Goal: Task Accomplishment & Management: Complete application form

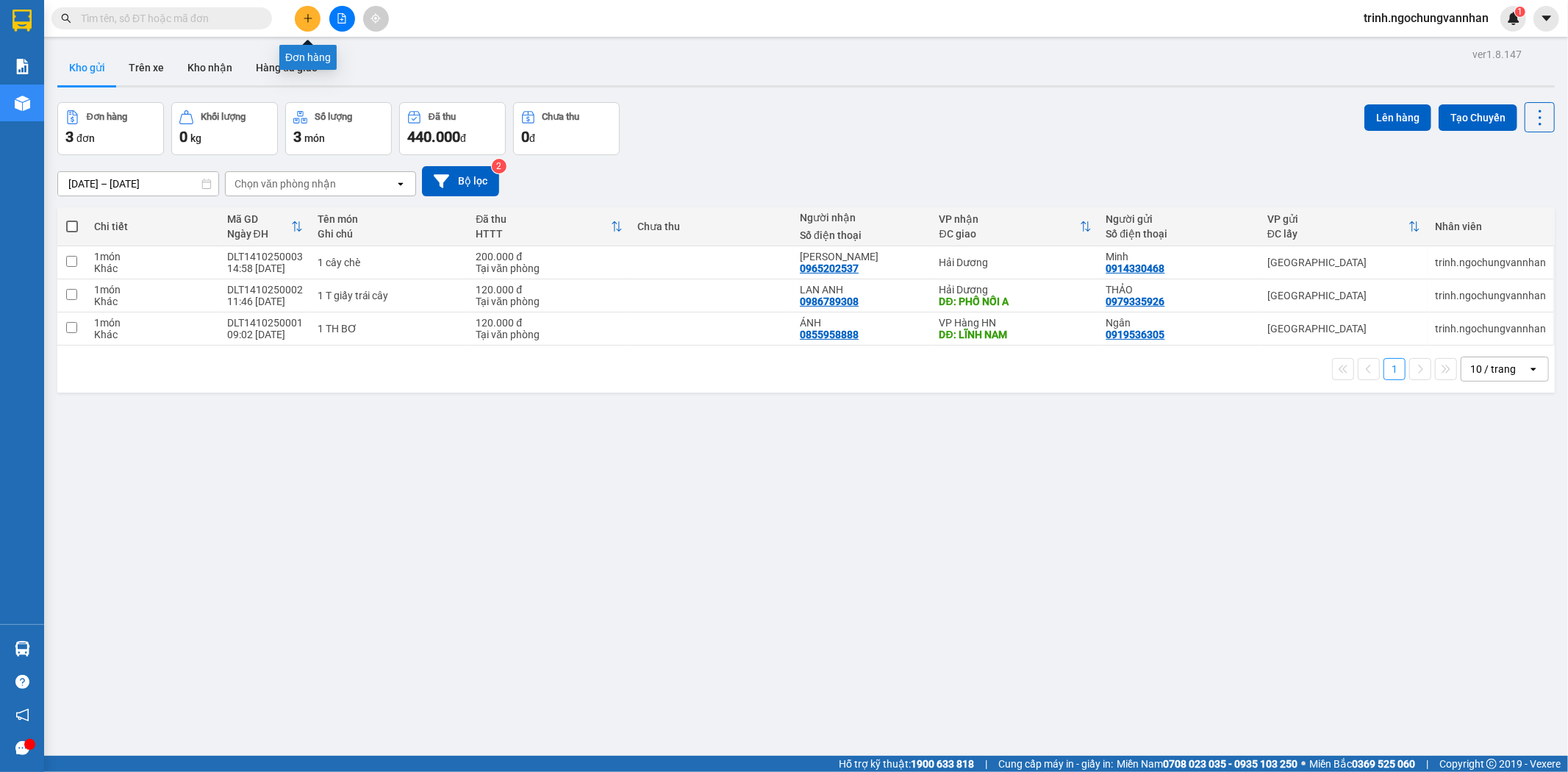
click at [304, 13] on icon "plus" at bounding box center [307, 18] width 10 height 10
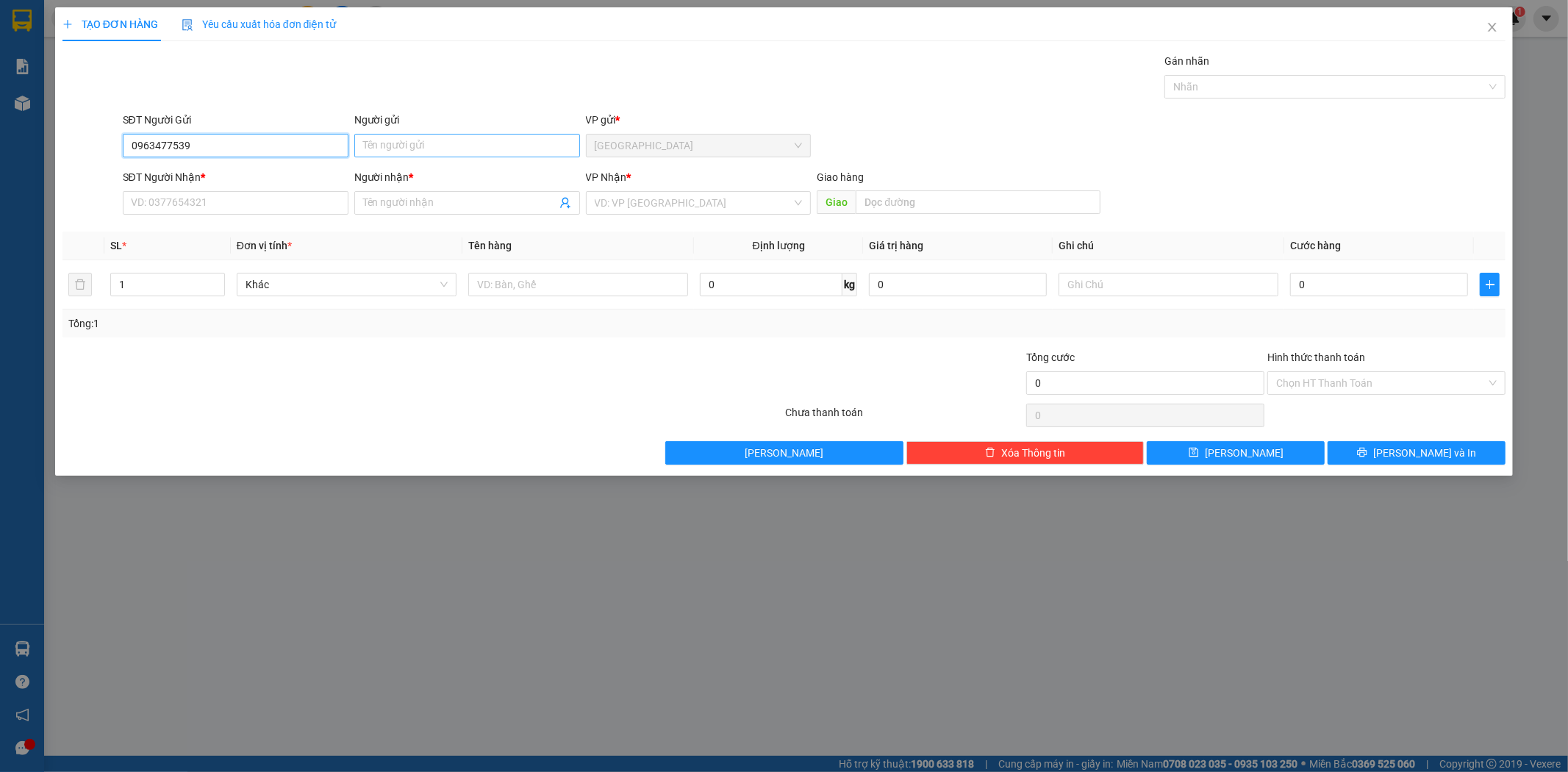
type input "0963477539"
click at [385, 152] on input "Người gửi" at bounding box center [467, 146] width 226 height 24
type input "p"
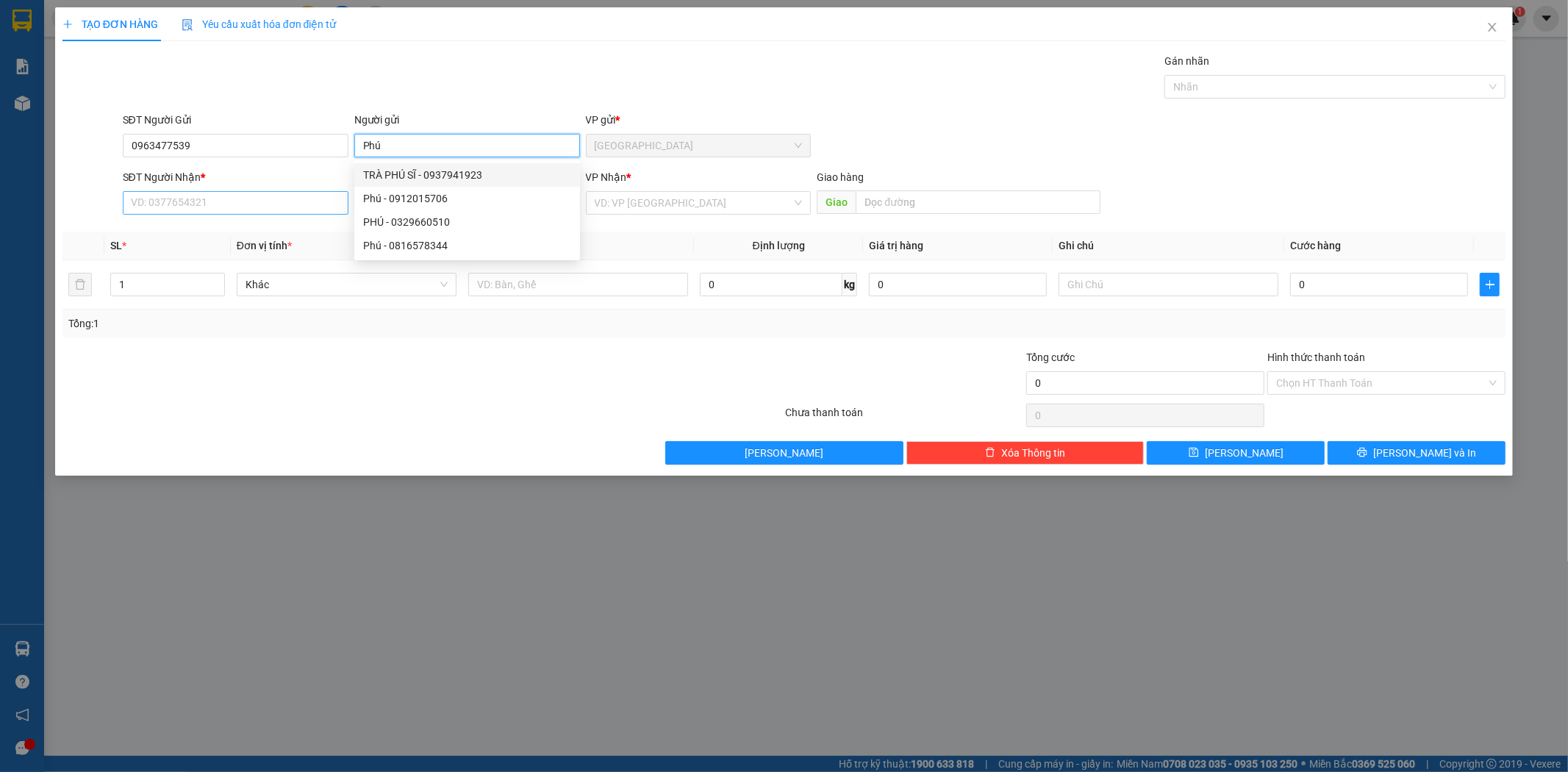
type input "Phú"
click at [154, 203] on input "SĐT Người Nhận *" at bounding box center [235, 203] width 226 height 24
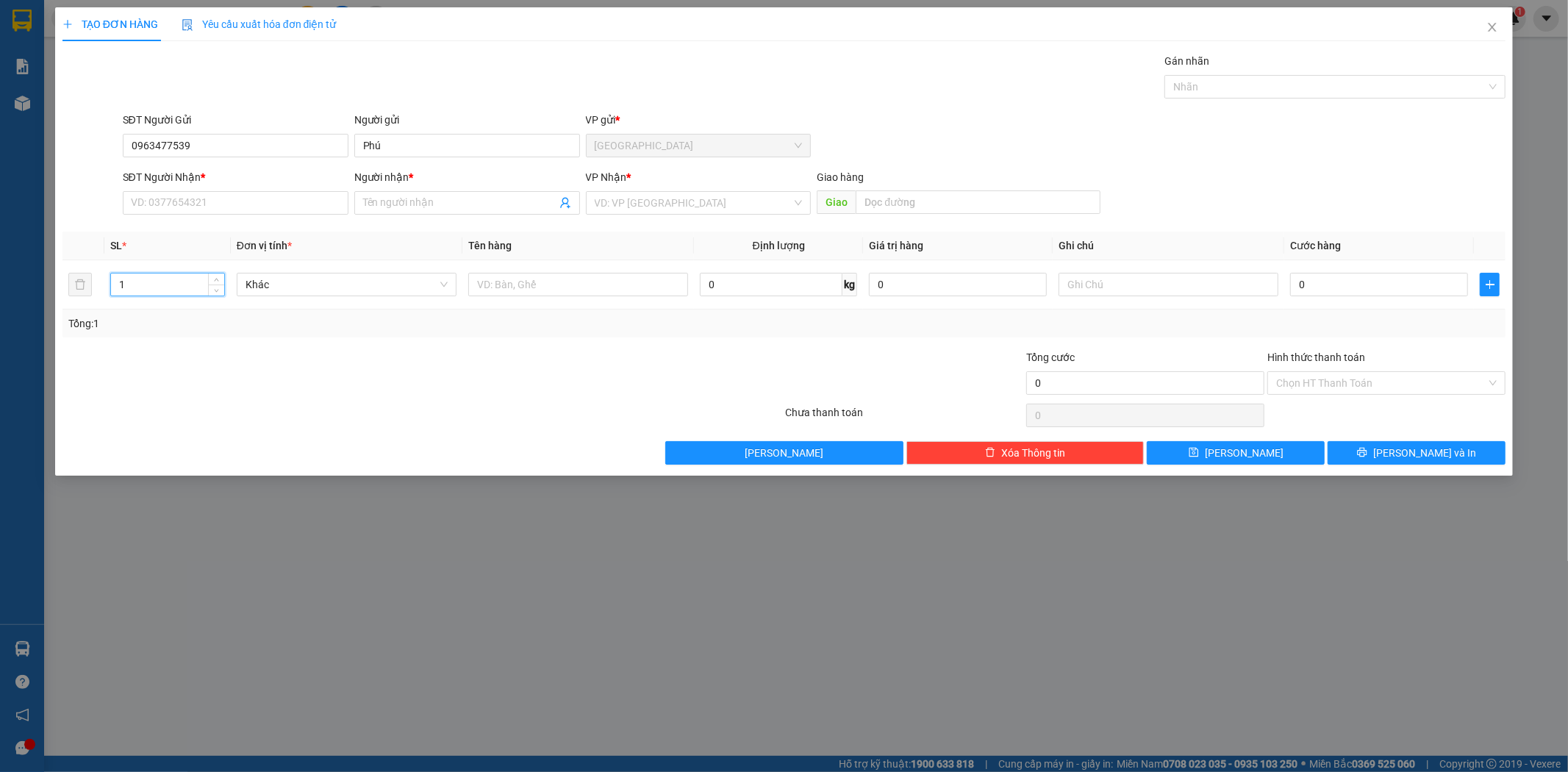
drag, startPoint x: 149, startPoint y: 281, endPoint x: 29, endPoint y: 272, distance: 120.3
click at [29, 272] on div "TẠO ĐƠN HÀNG Yêu cầu xuất hóa đơn điện tử Transit Pickup Surcharge Ids Transit …" at bounding box center [784, 386] width 1568 height 772
type input "5"
click at [557, 292] on input "text" at bounding box center [578, 284] width 219 height 24
type input "4"
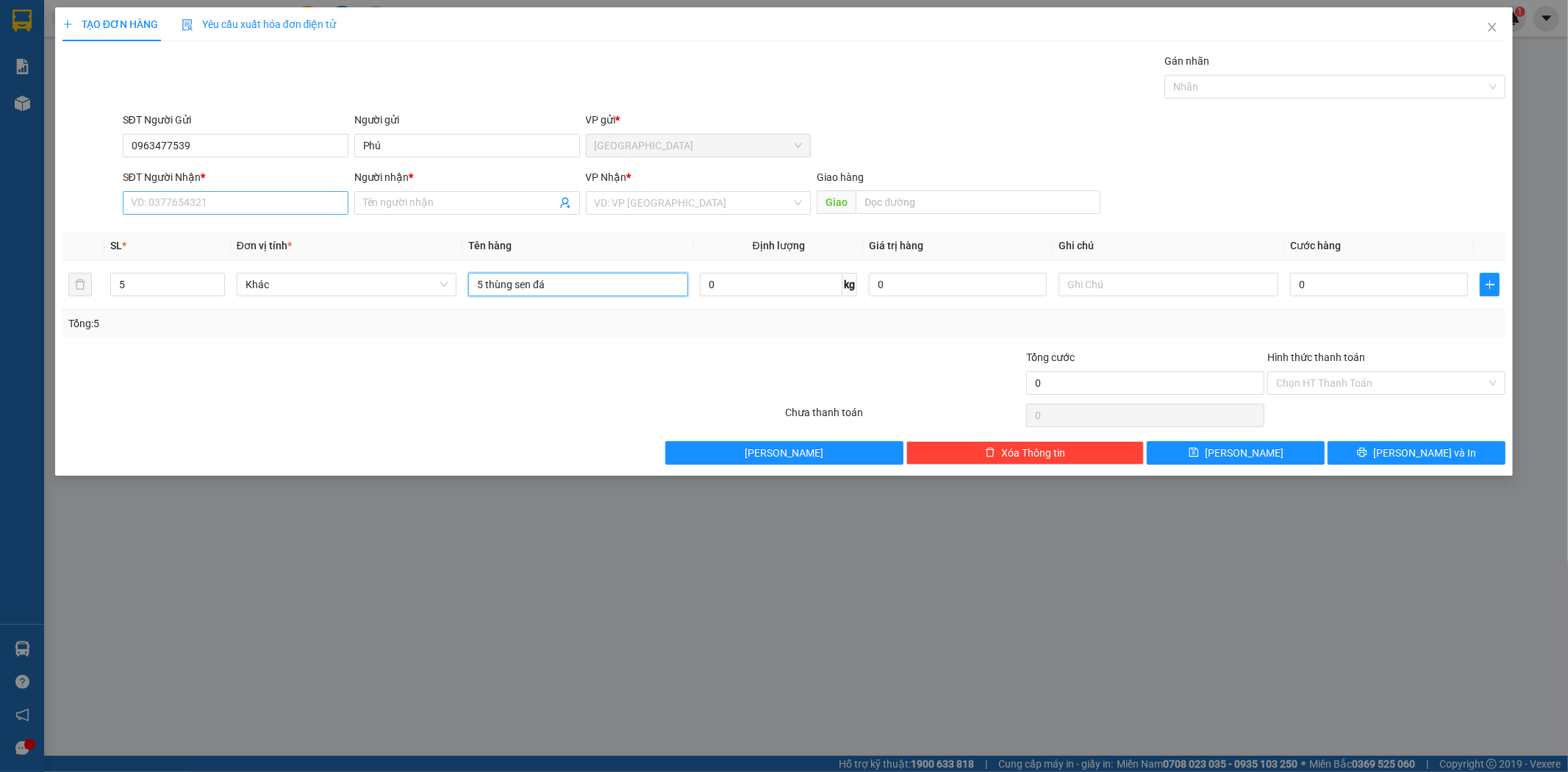
type input "5 thùng sen đá"
click at [277, 199] on input "SĐT Người Nhận *" at bounding box center [235, 203] width 226 height 24
type input "0966769255"
click at [419, 201] on input "Người nhận *" at bounding box center [460, 203] width 193 height 16
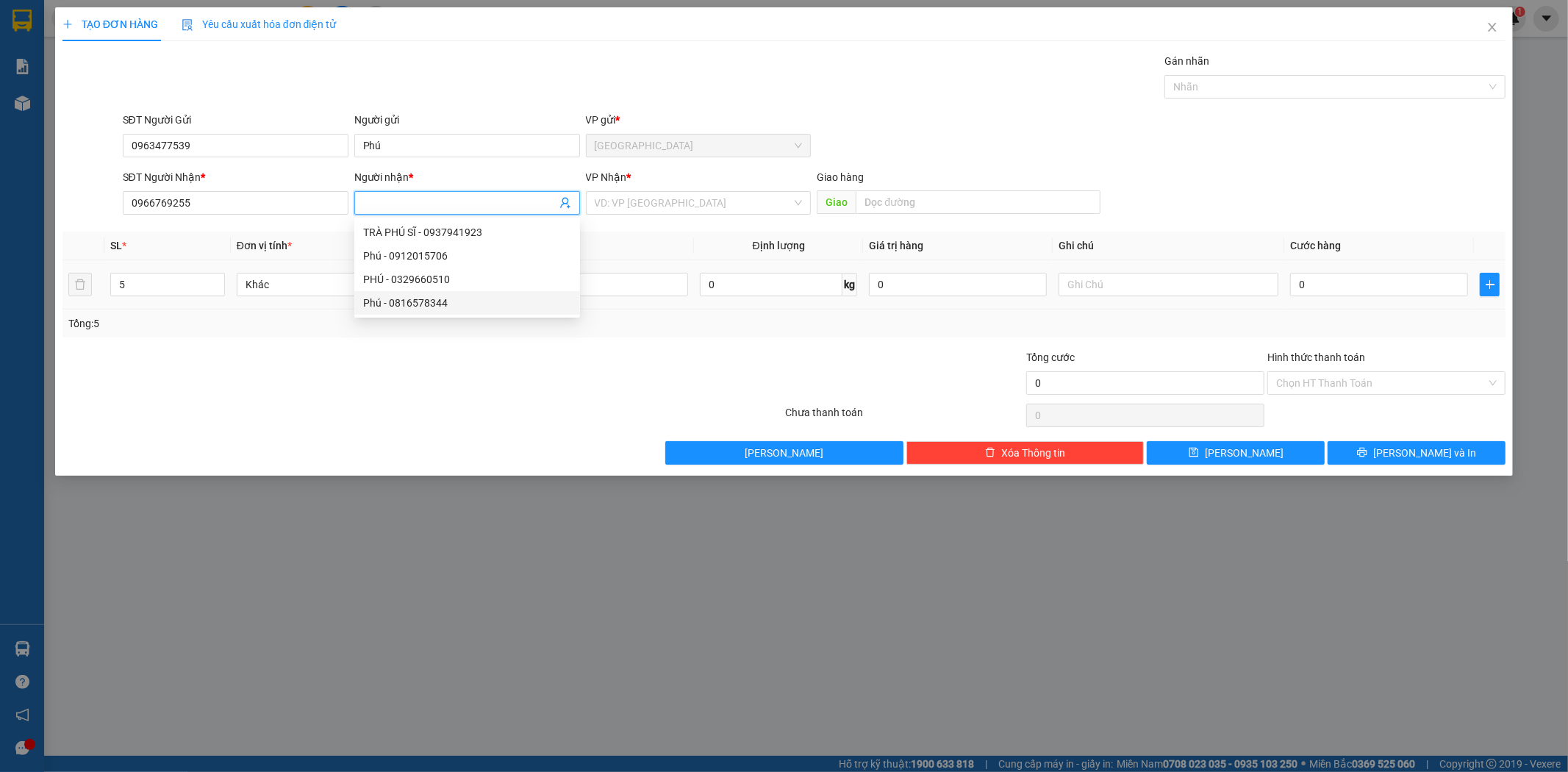
type input "H"
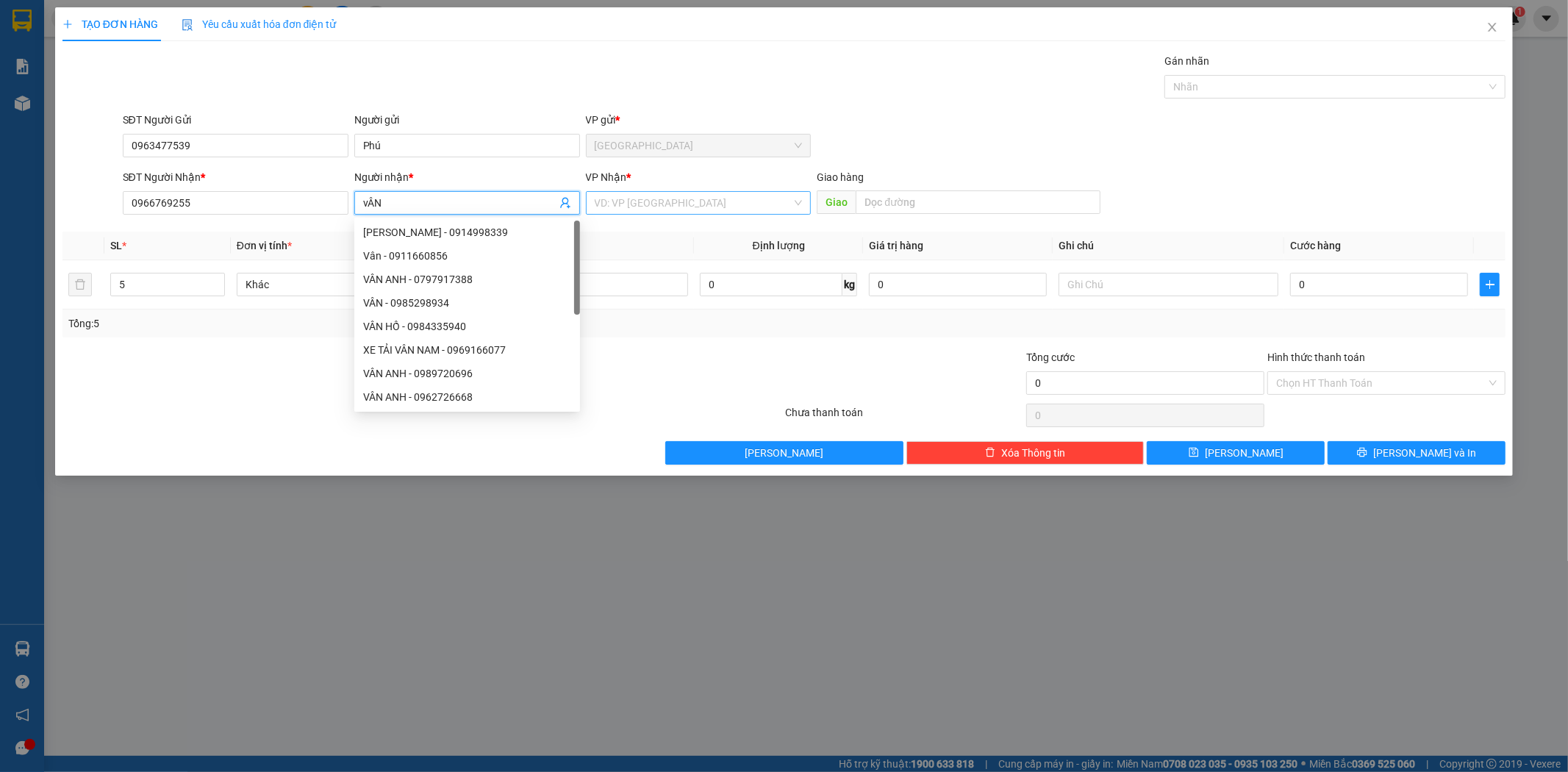
type input "vÂN"
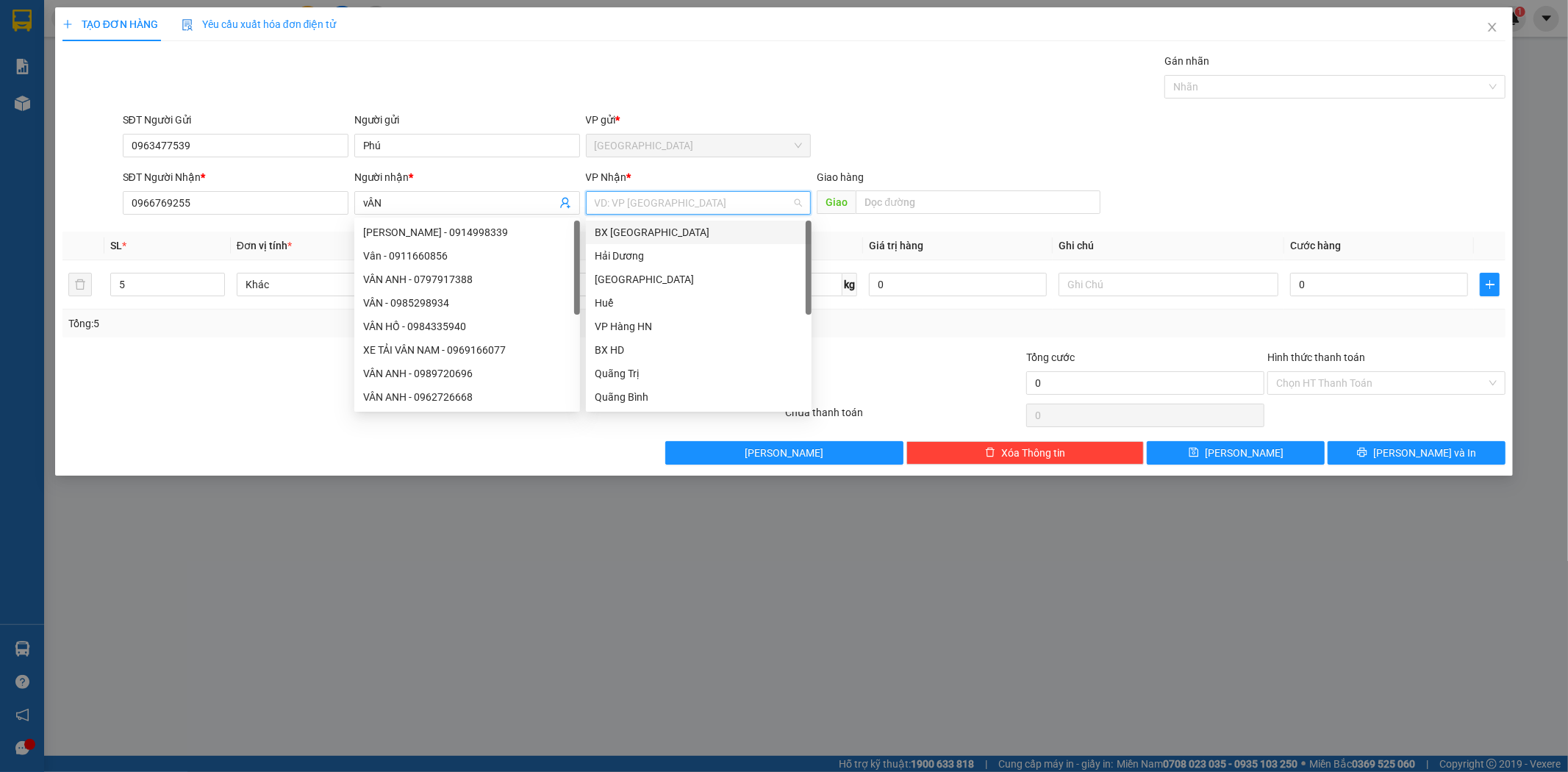
click at [667, 199] on input "search" at bounding box center [693, 203] width 198 height 22
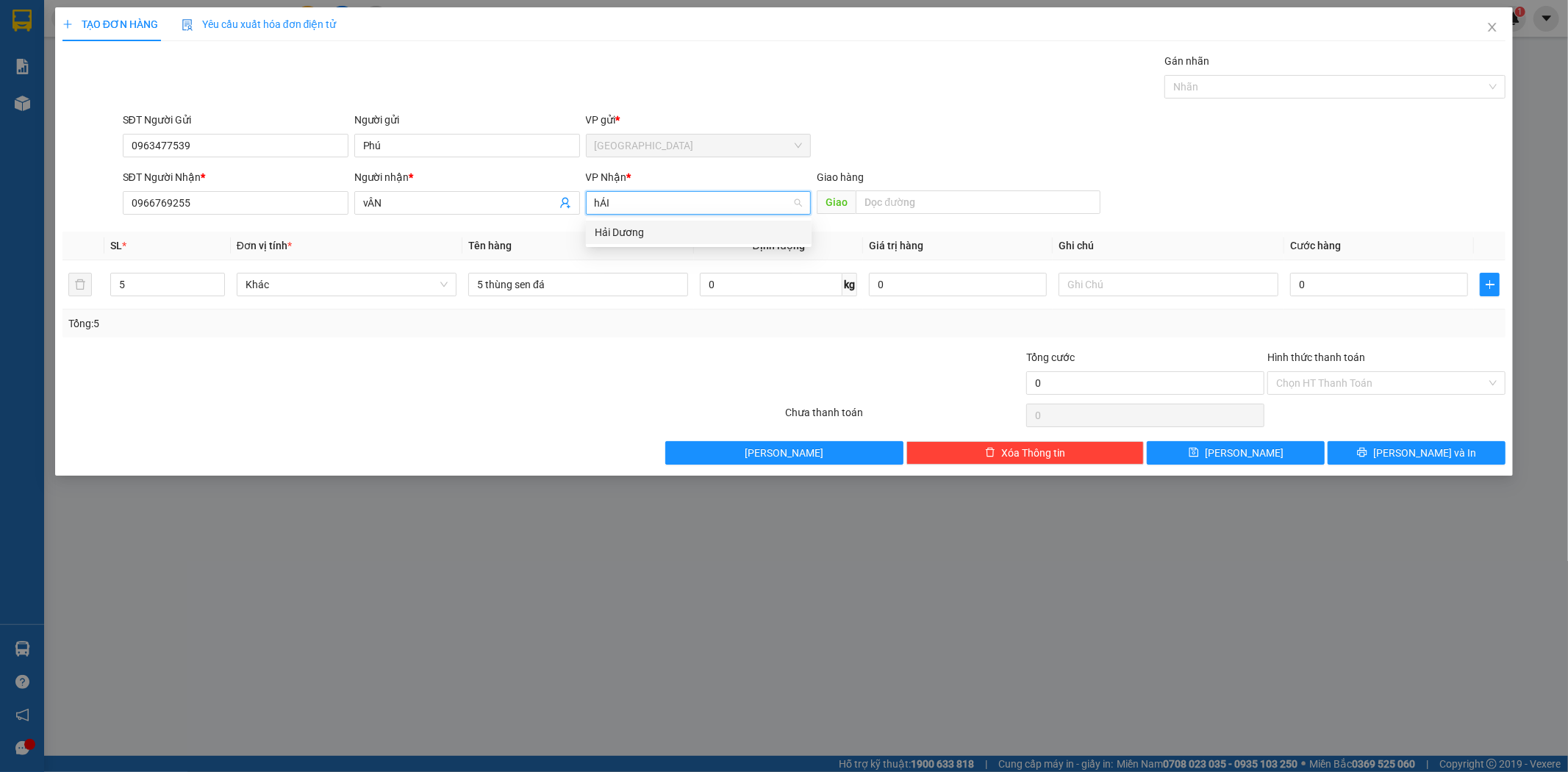
type input "hẢI"
click at [652, 232] on div "Hải Dương" at bounding box center [699, 232] width 208 height 16
click at [1332, 287] on input "0" at bounding box center [1379, 284] width 178 height 24
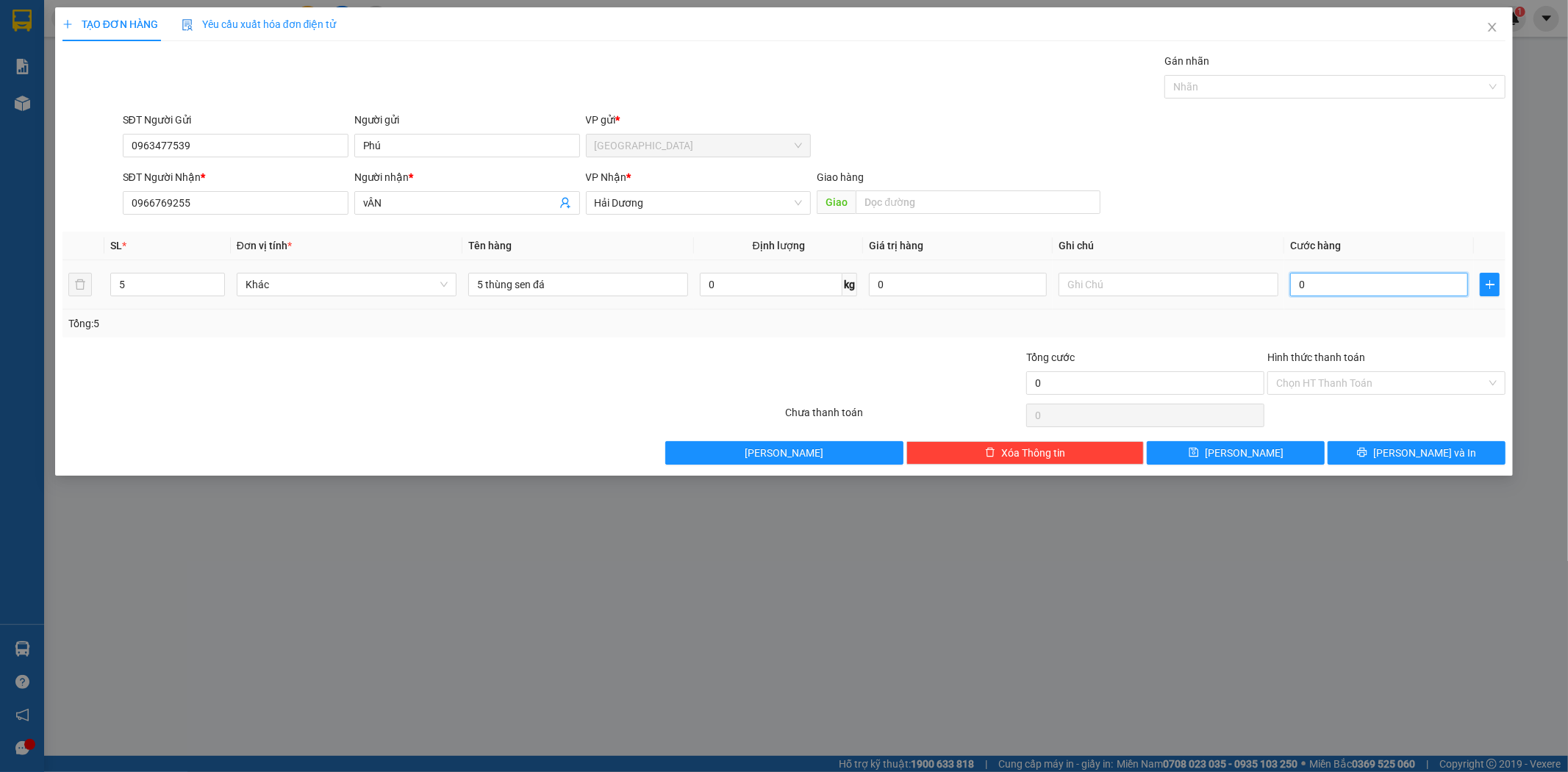
type input "1"
type input "15"
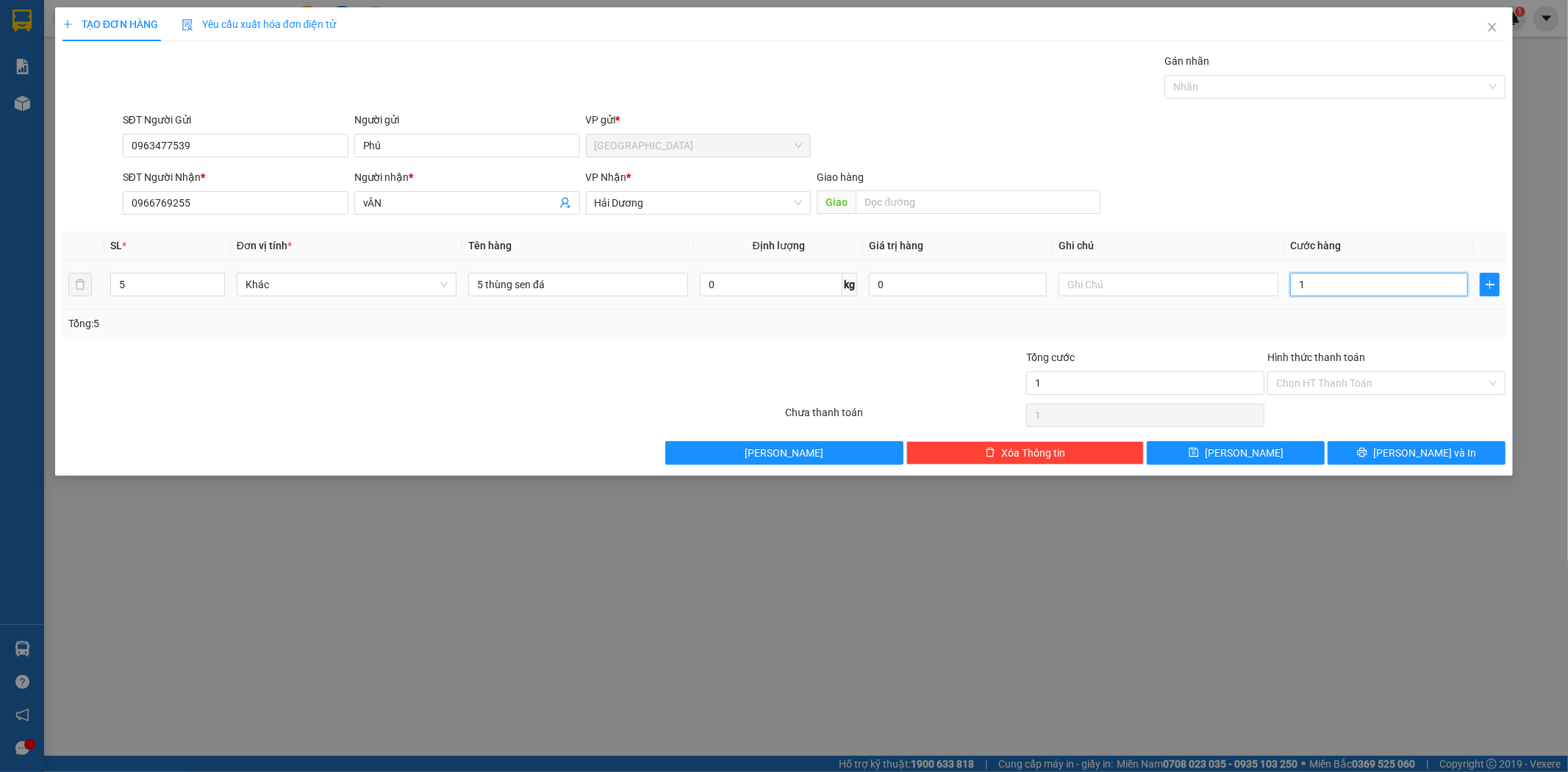
type input "15"
type input "150"
type input "1.500"
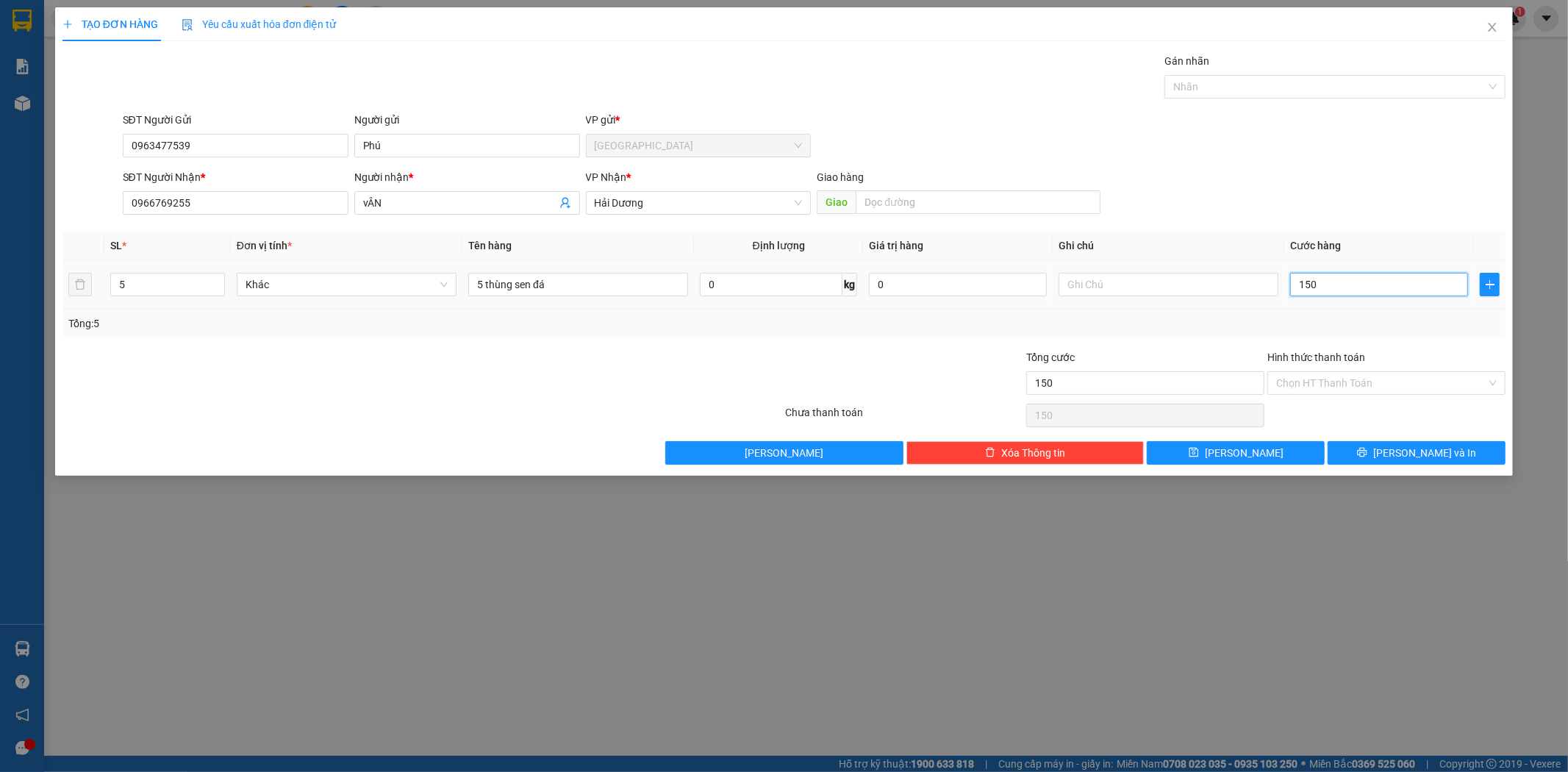
type input "1.500"
type input "15.000"
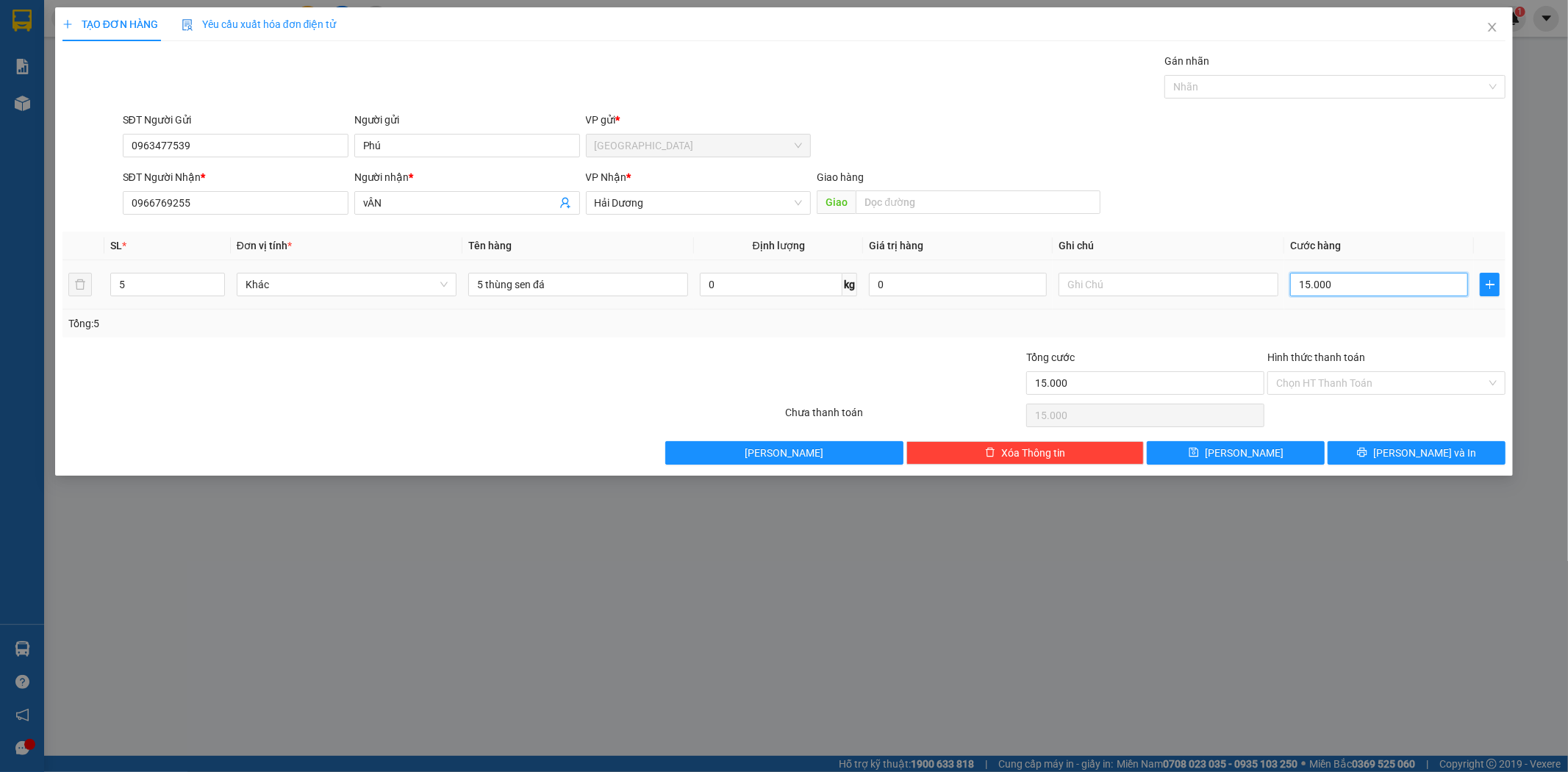
type input "150.000"
type input "1.500.000"
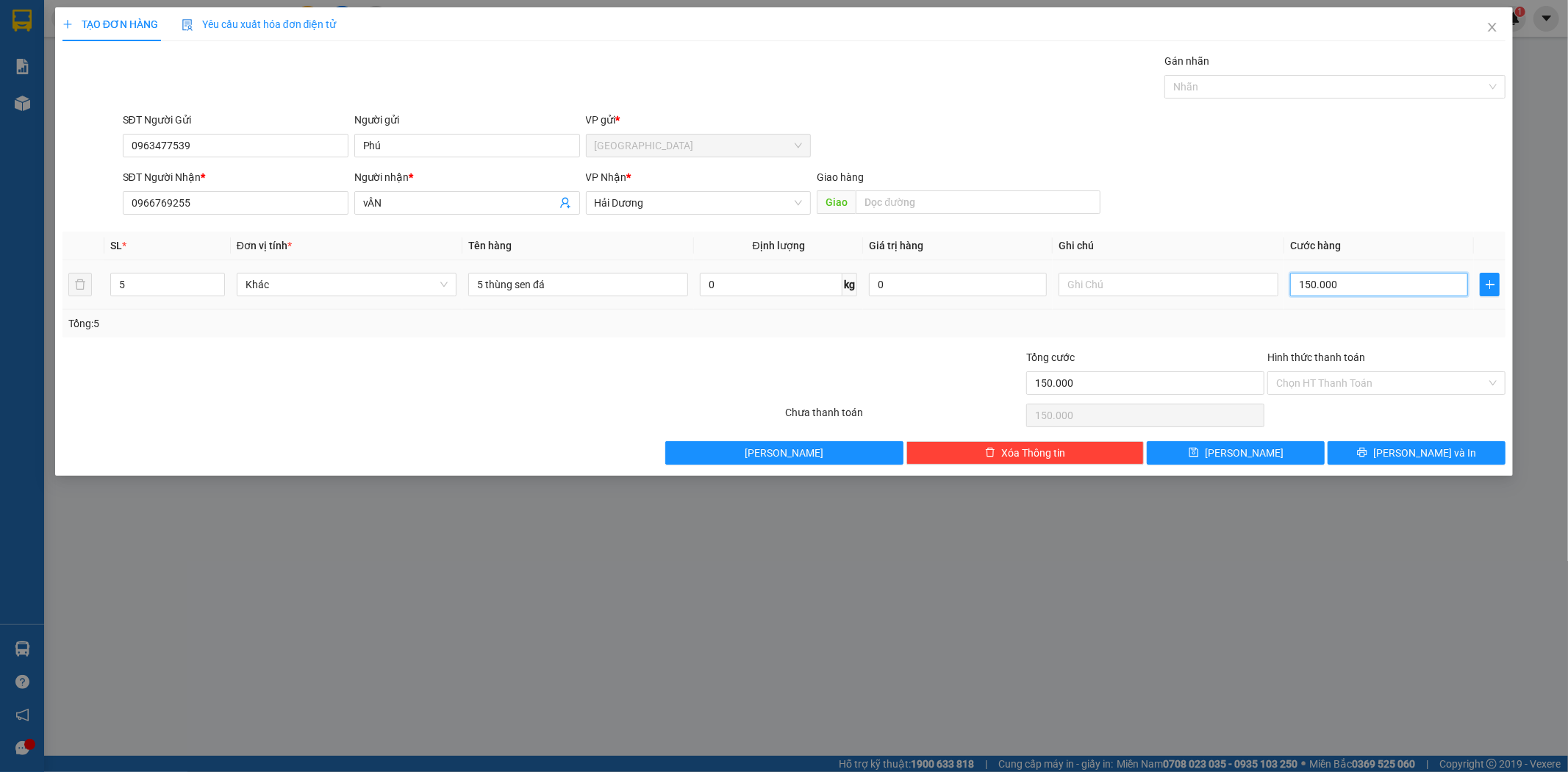
type input "1.500.000"
click at [1345, 378] on input "Hình thức thanh toán" at bounding box center [1381, 383] width 210 height 22
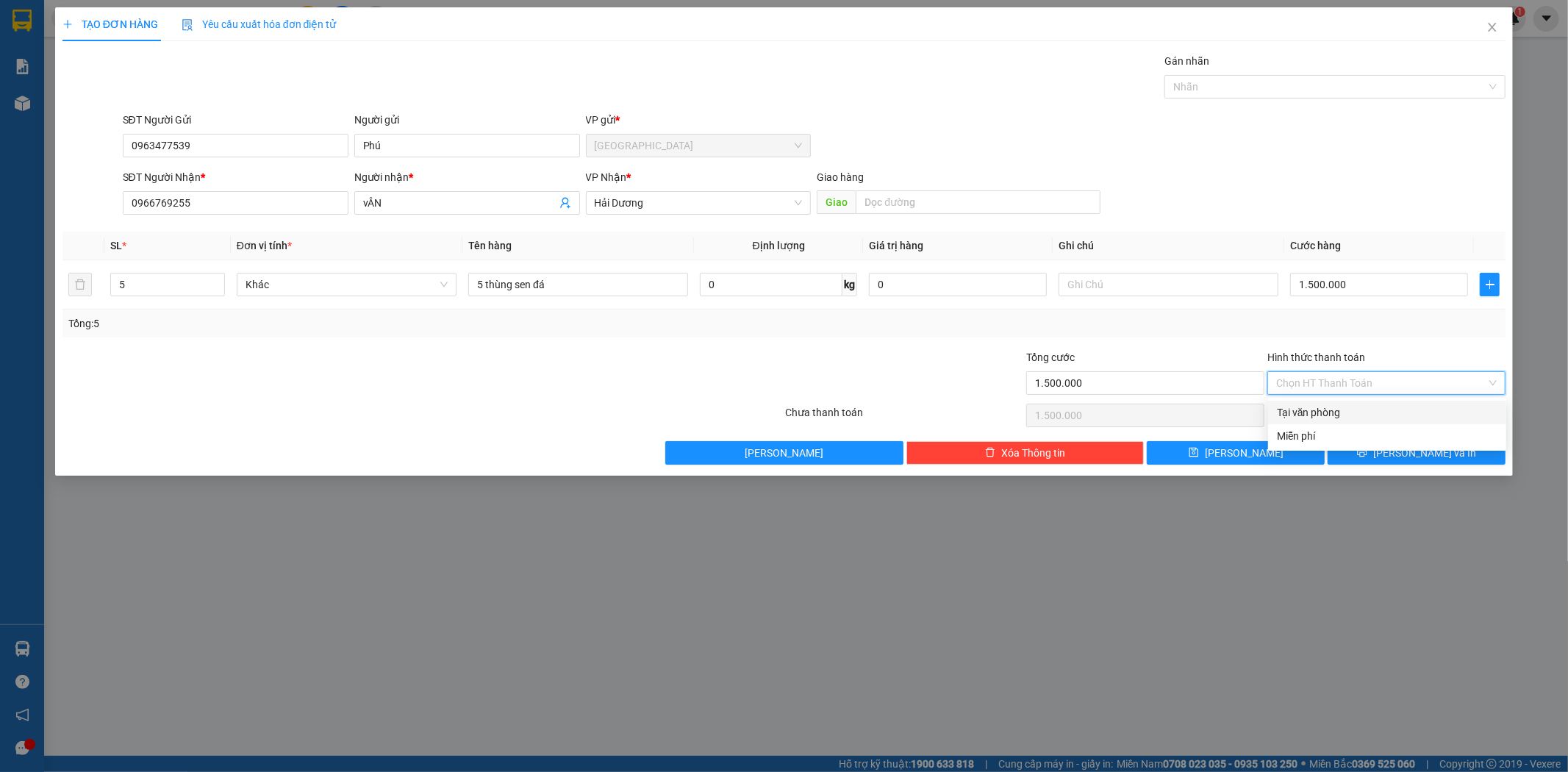
click at [1337, 415] on div "Tại văn phòng" at bounding box center [1387, 412] width 220 height 16
type input "0"
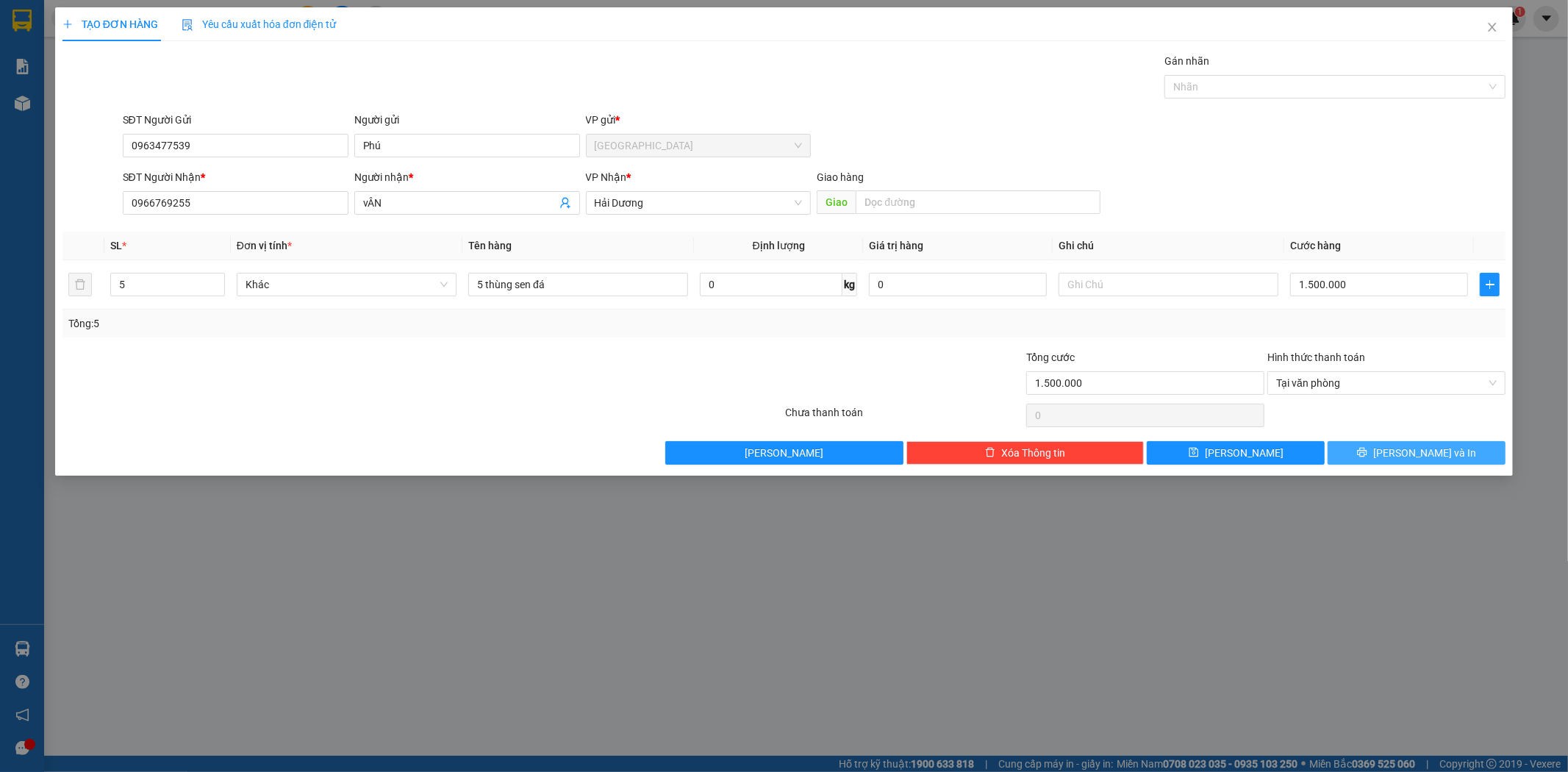
click at [1370, 446] on button "[PERSON_NAME] và In" at bounding box center [1416, 453] width 178 height 24
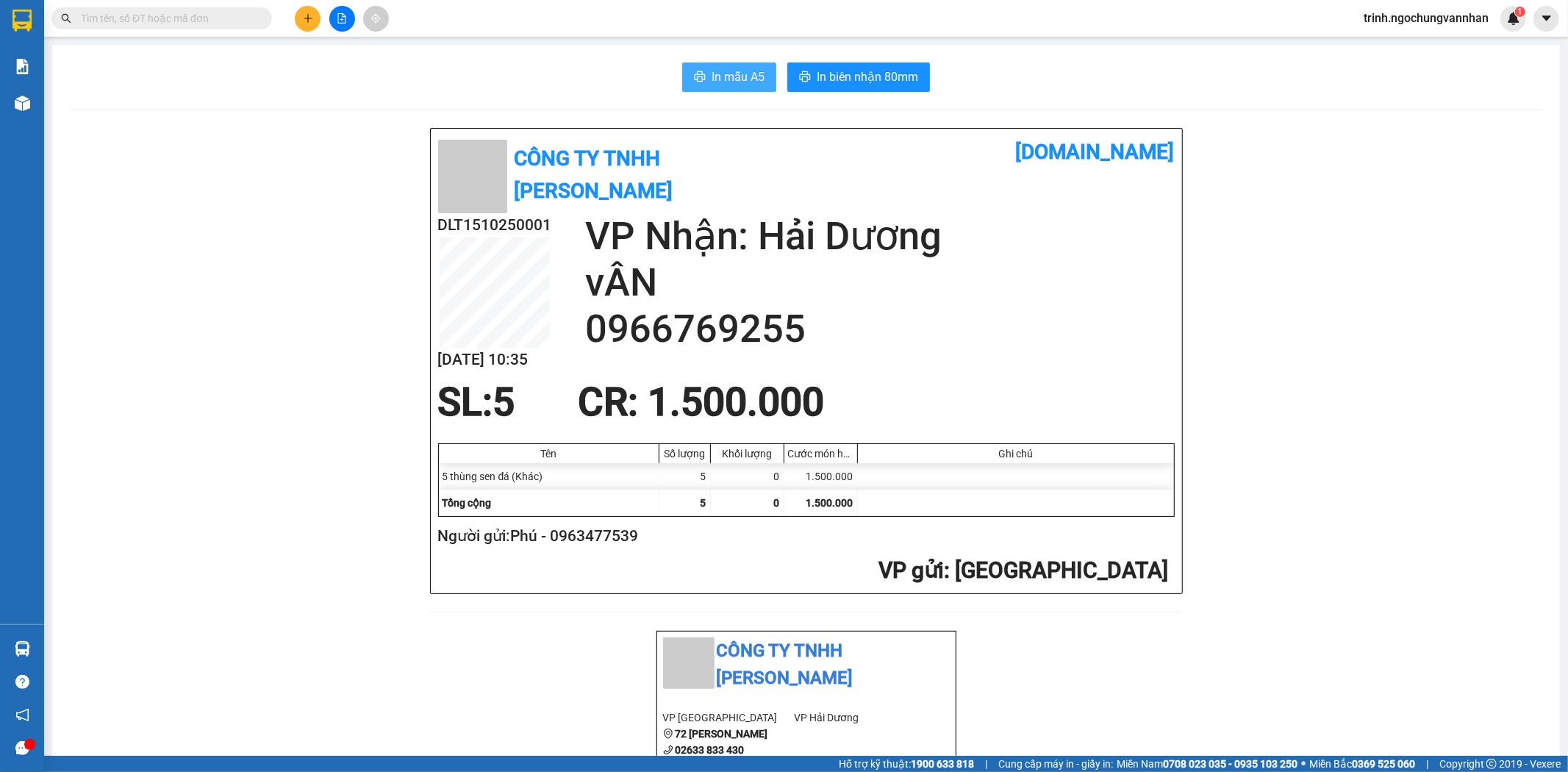
click at [725, 85] on span "In mẫu A5" at bounding box center [738, 77] width 53 height 18
click at [738, 73] on span "In mẫu A5" at bounding box center [738, 77] width 53 height 18
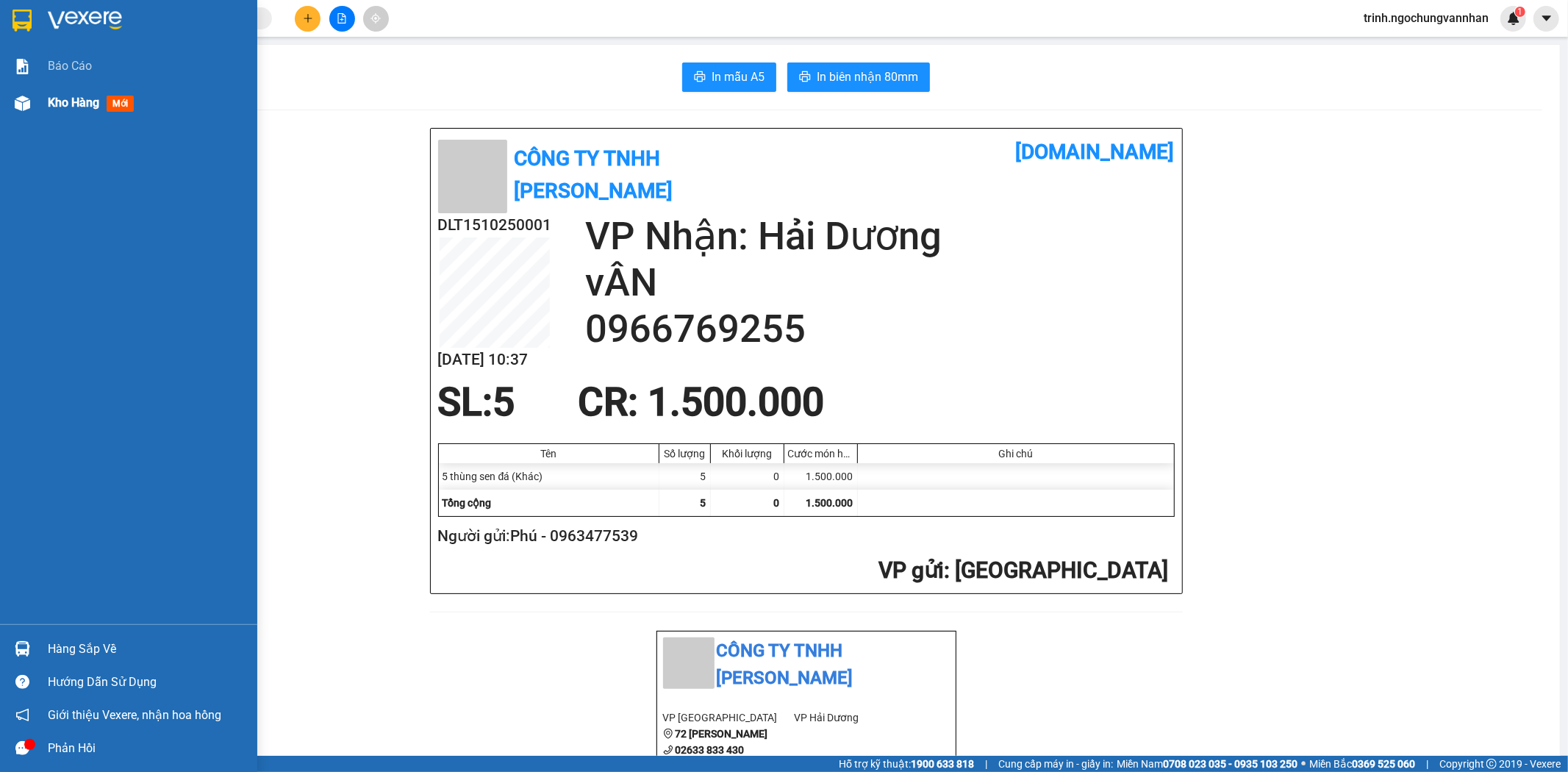
click at [30, 90] on div at bounding box center [22, 102] width 25 height 25
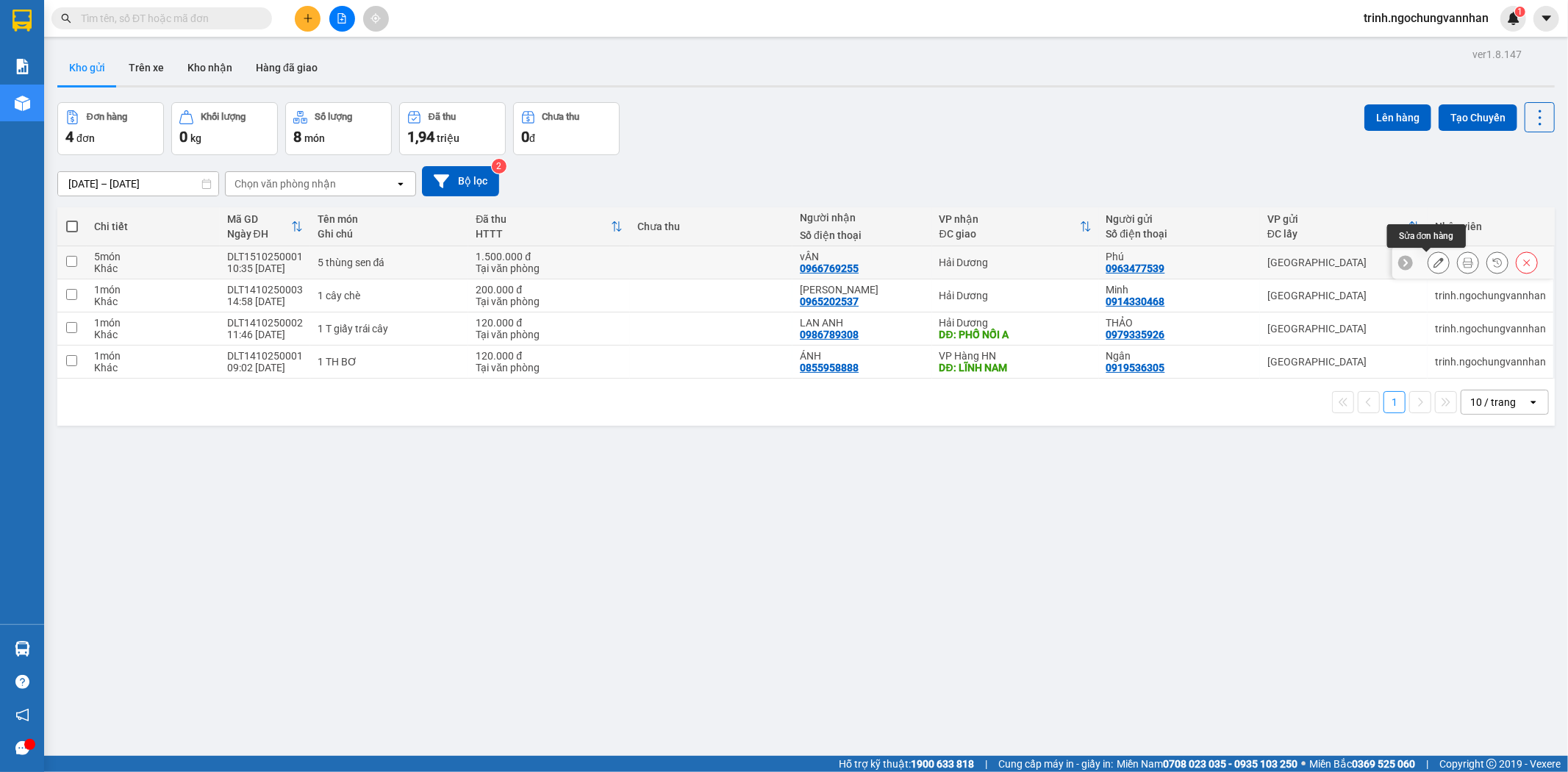
click at [1434, 261] on icon at bounding box center [1439, 262] width 10 height 10
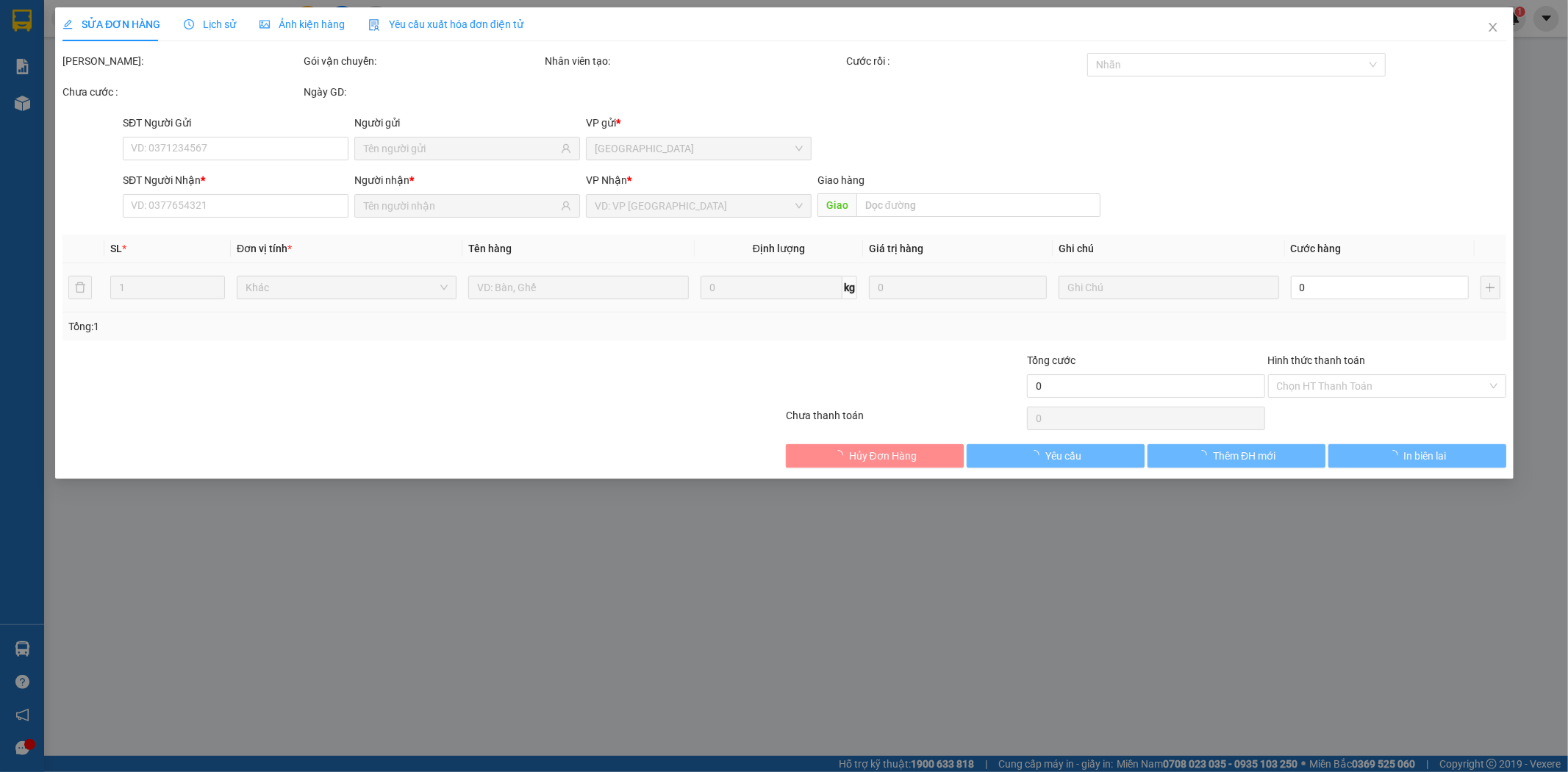
type input "0963477539"
type input "0966769255"
type input "1.500.000"
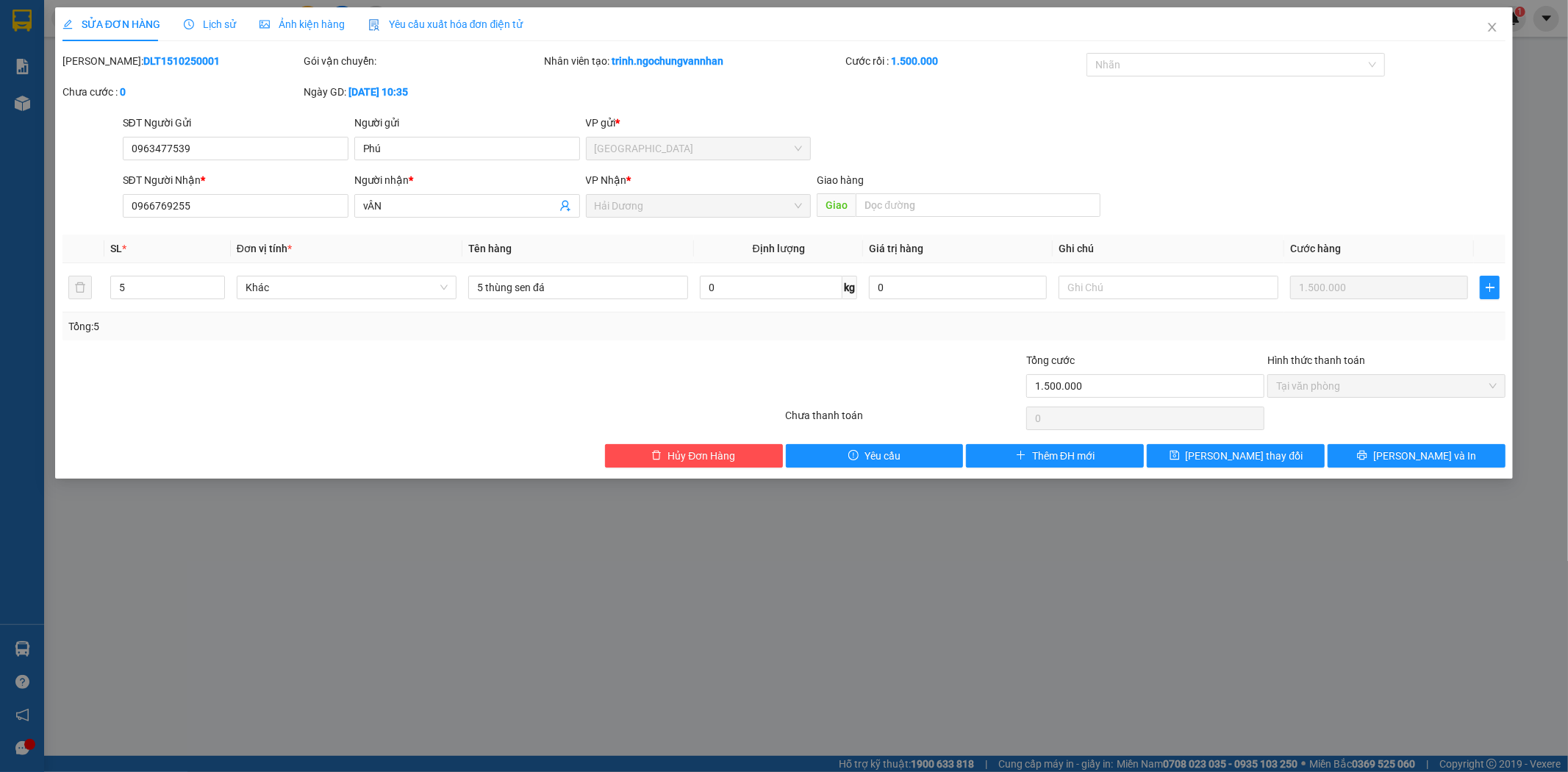
click at [1390, 368] on div "Hình thức thanh toán" at bounding box center [1386, 363] width 238 height 22
click at [1390, 384] on span "Tại văn phòng" at bounding box center [1386, 386] width 220 height 22
click at [737, 455] on button "Hủy Đơn Hàng" at bounding box center [694, 456] width 178 height 24
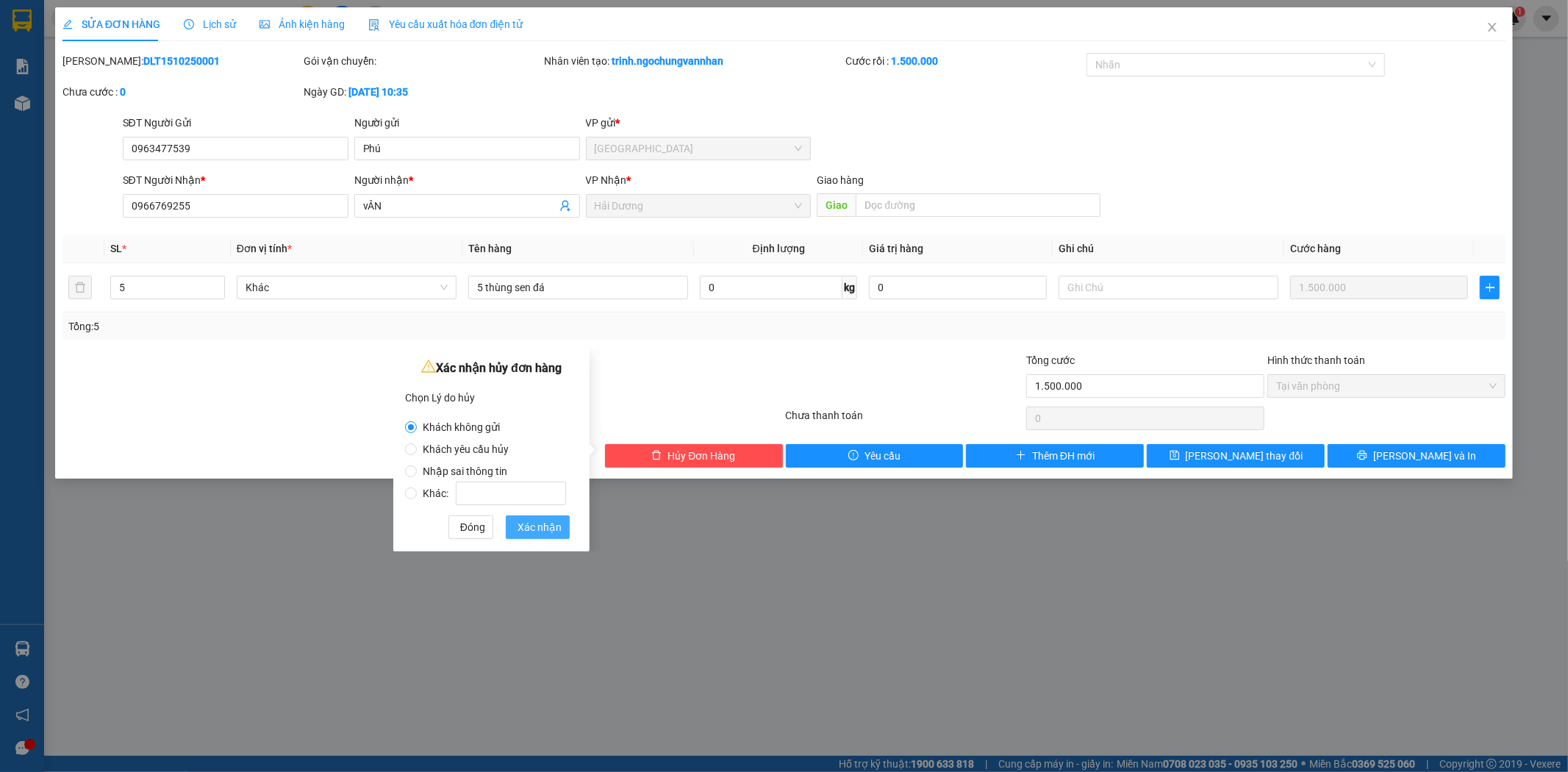
click at [538, 529] on span "Xác nhận" at bounding box center [539, 527] width 44 height 16
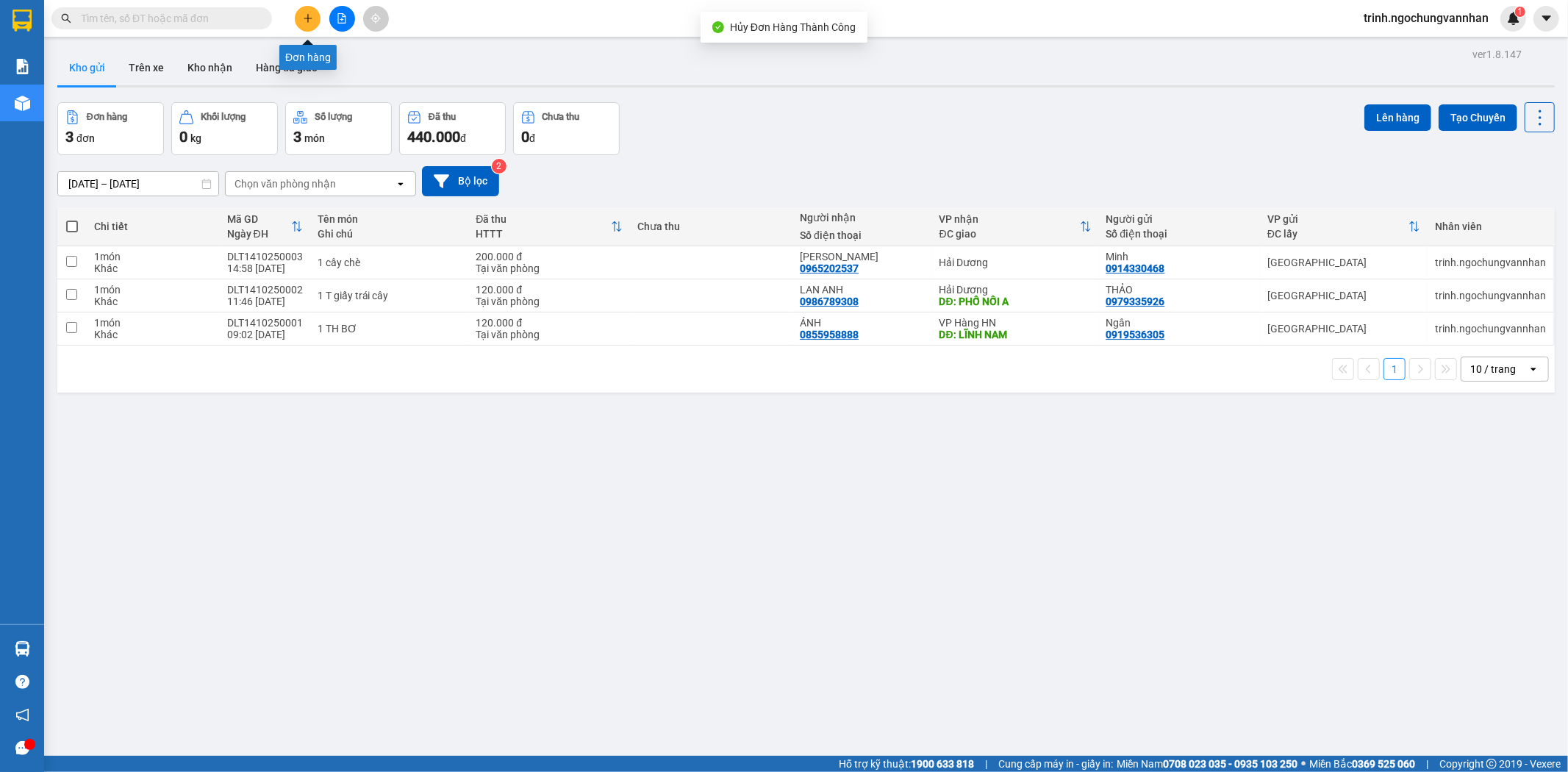
click at [303, 13] on icon "plus" at bounding box center [307, 18] width 10 height 10
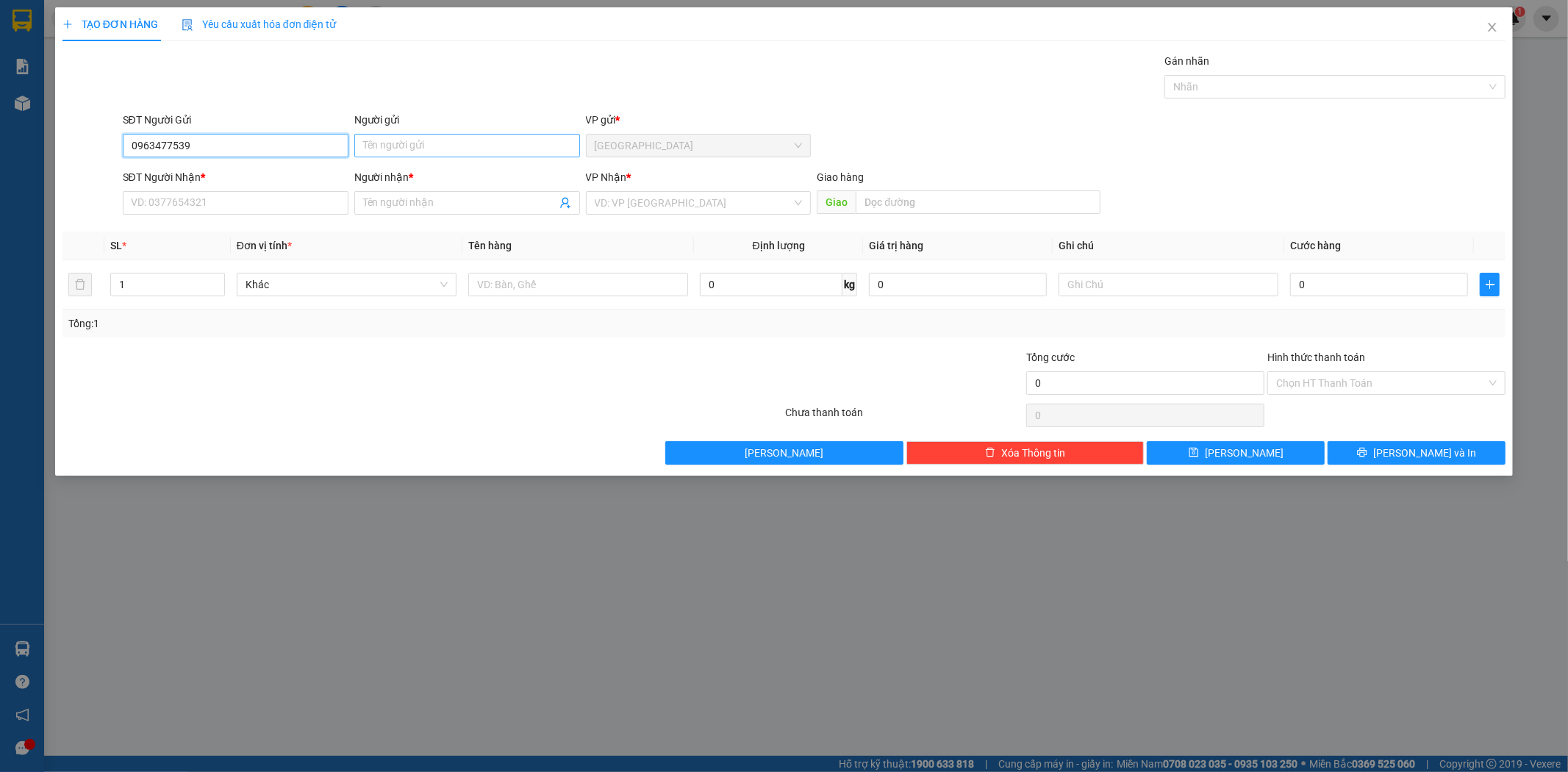
type input "0963477539"
click at [494, 144] on input "Người gửi" at bounding box center [467, 146] width 226 height 24
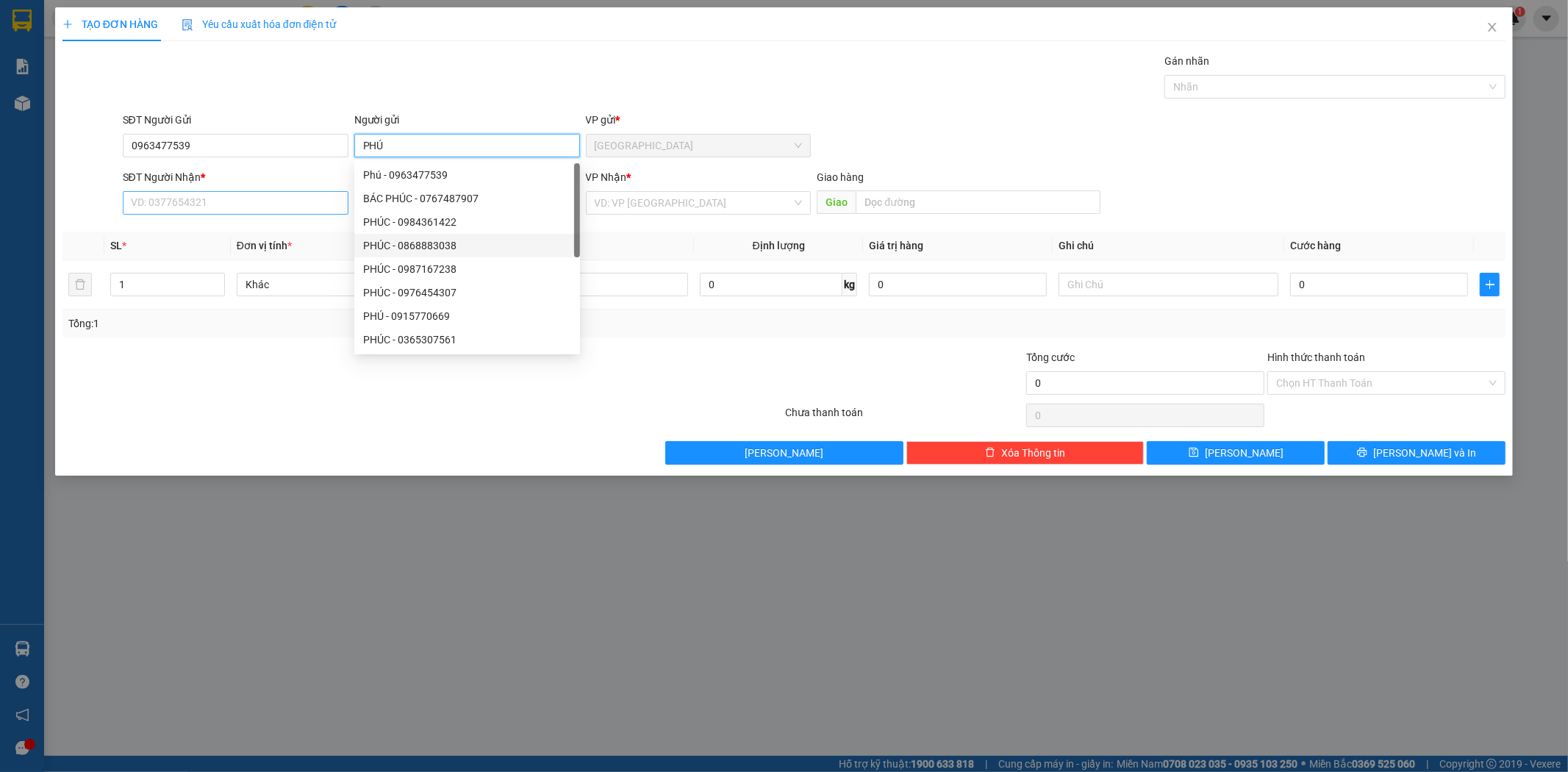
type input "PHÚ"
click at [277, 207] on input "SĐT Người Nhận *" at bounding box center [235, 203] width 226 height 24
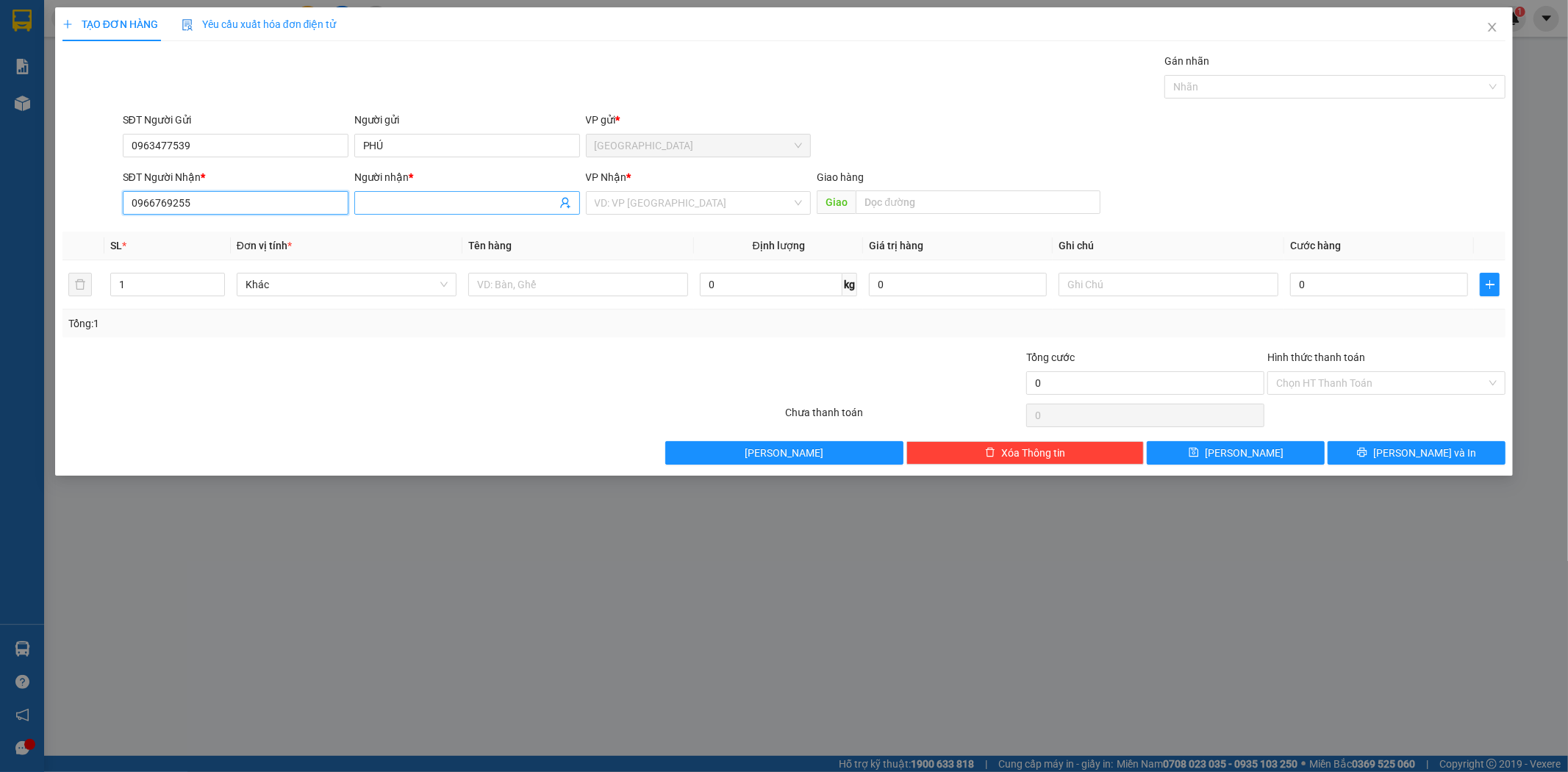
type input "0966769255"
click at [471, 201] on input "Người nhận *" at bounding box center [460, 203] width 193 height 16
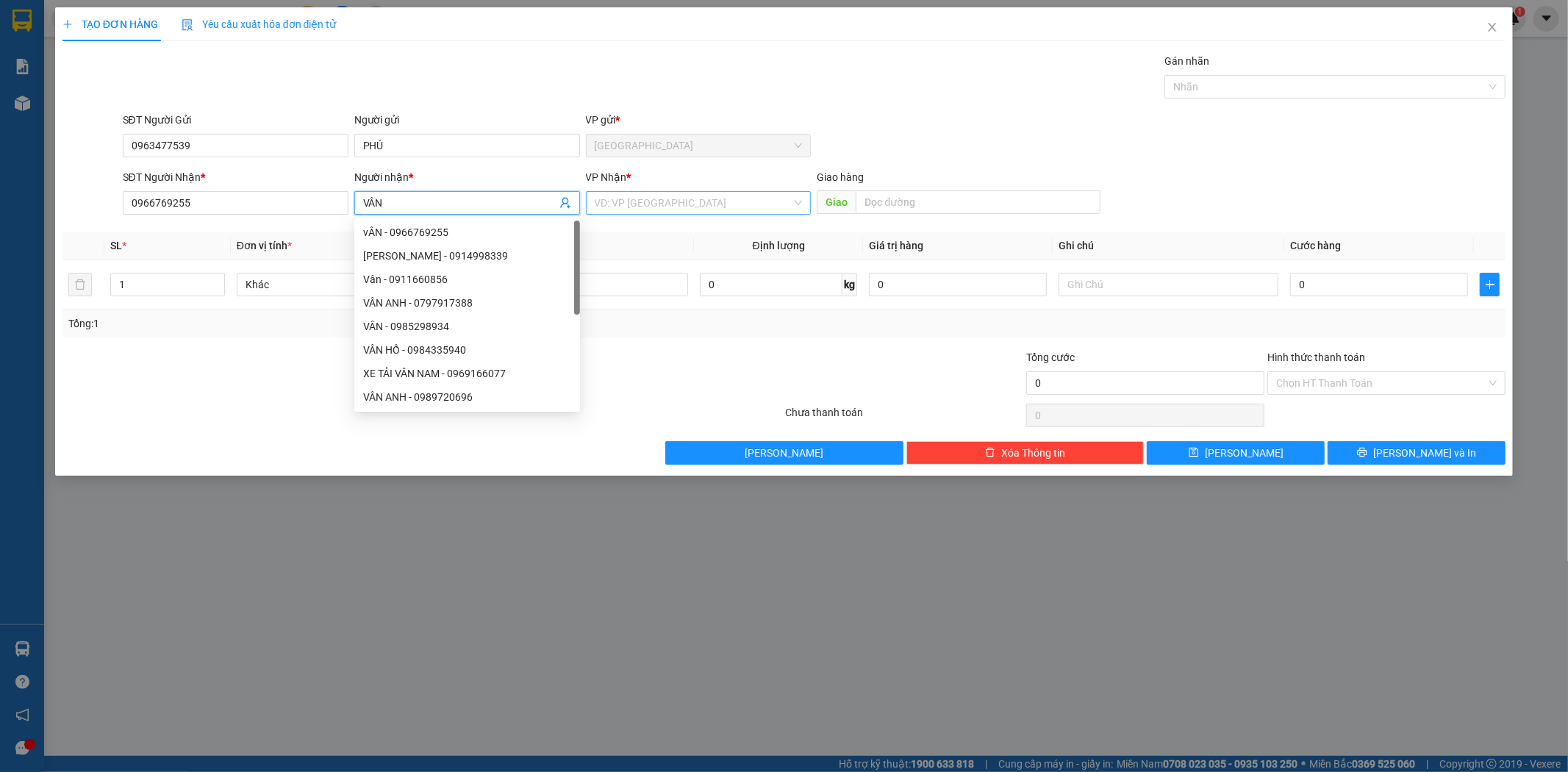
type input "VÂN"
click at [626, 200] on input "search" at bounding box center [693, 203] width 198 height 22
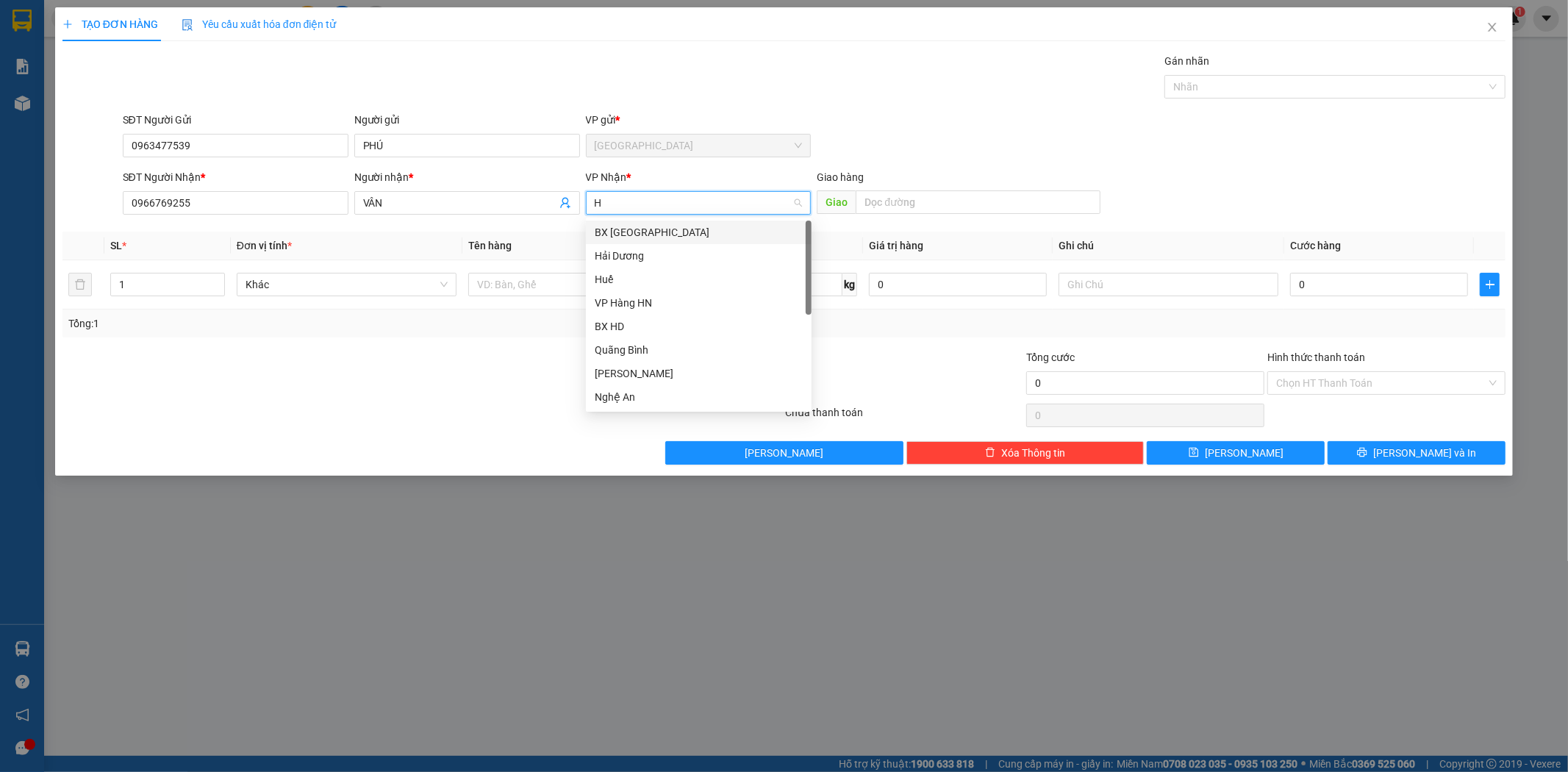
type input "HD"
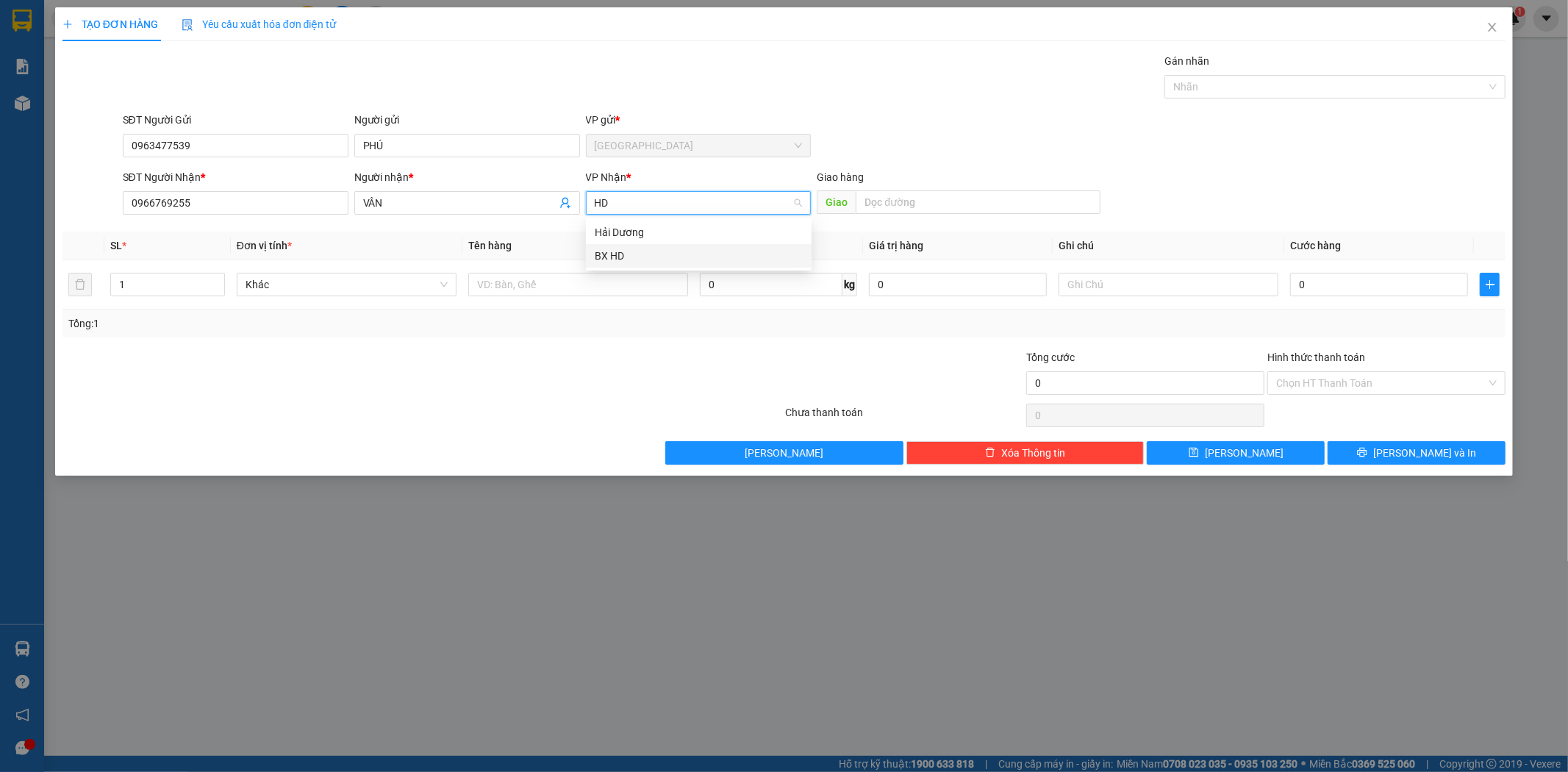
drag, startPoint x: 633, startPoint y: 259, endPoint x: 802, endPoint y: 220, distance: 173.4
click at [634, 258] on div "BX HD" at bounding box center [699, 256] width 208 height 16
click at [902, 203] on input "text" at bounding box center [978, 202] width 245 height 24
drag, startPoint x: 125, startPoint y: 290, endPoint x: 0, endPoint y: 240, distance: 134.6
click at [0, 247] on div "TẠO ĐƠN HÀNG Yêu cầu xuất hóa đơn điện tử Transit Pickup Surcharge Ids Transit …" at bounding box center [784, 386] width 1568 height 772
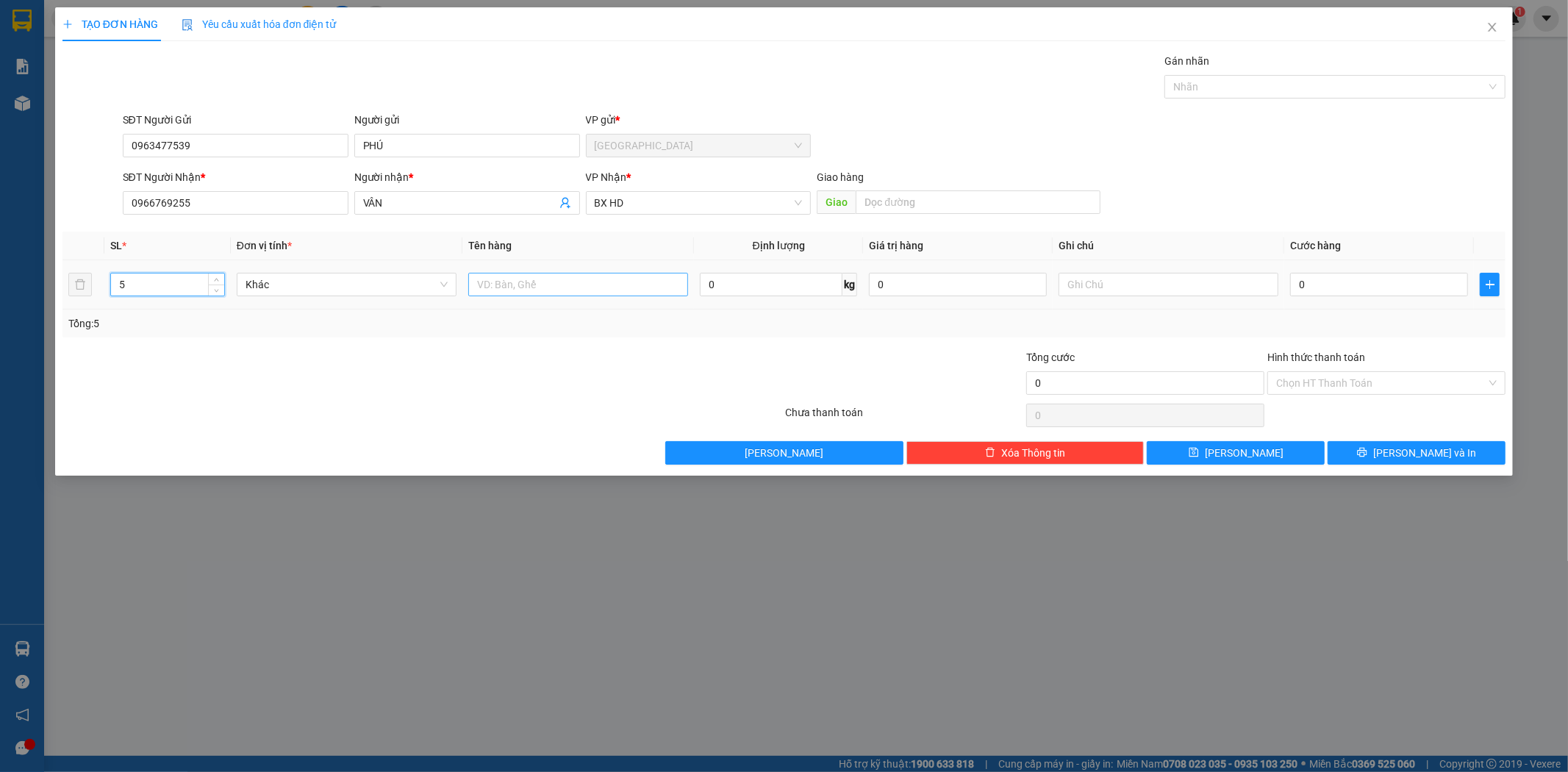
type input "5"
click at [561, 289] on input "text" at bounding box center [578, 284] width 219 height 24
paste input "0989135605"
type input "0989135605"
drag, startPoint x: 554, startPoint y: 288, endPoint x: 304, endPoint y: 325, distance: 252.7
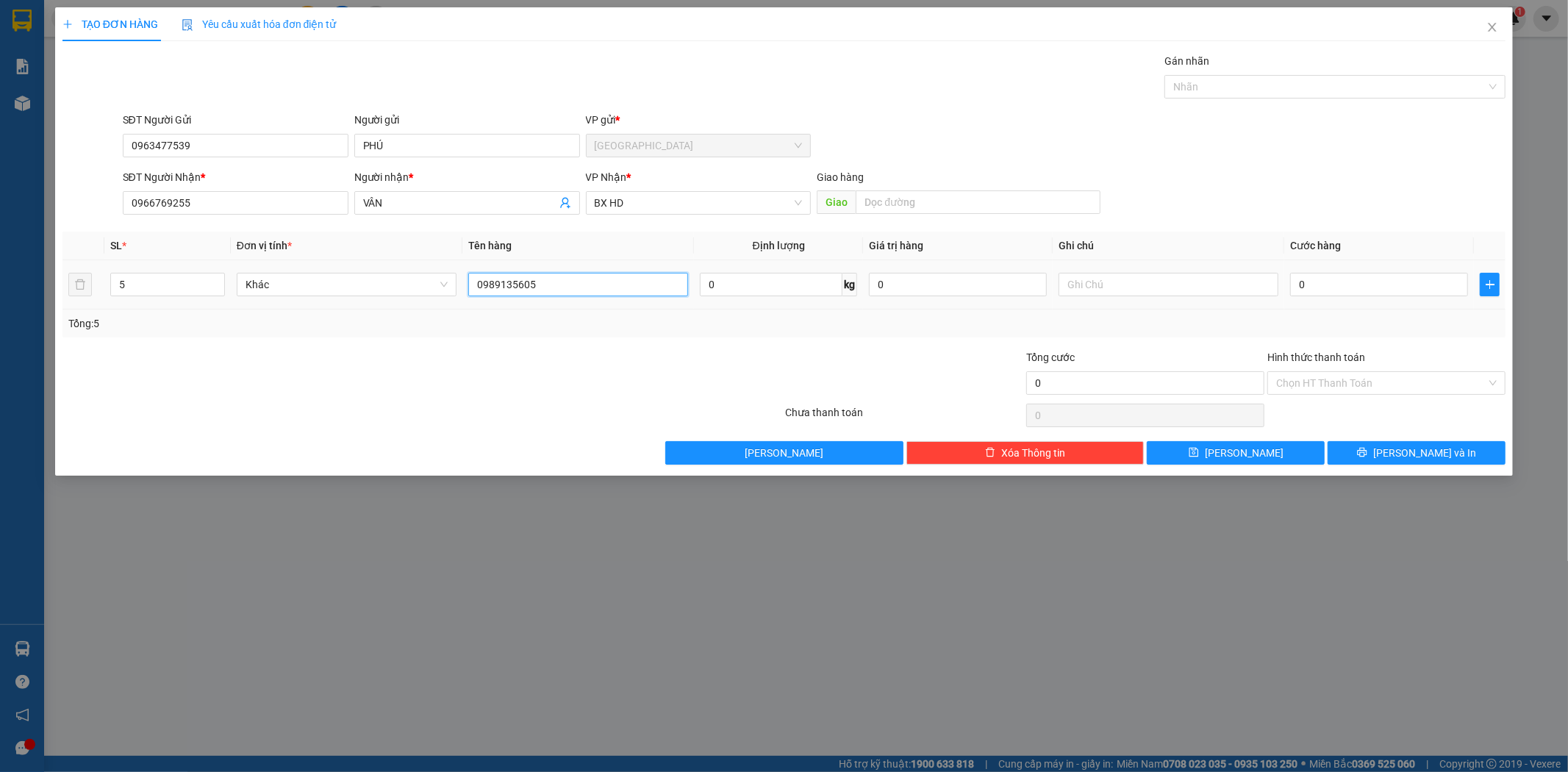
click at [304, 325] on div "SL * Đơn vị tính * Tên hàng Định lượng Giá trị hàng Ghi chú Cước hàng 5 Khác 09…" at bounding box center [784, 284] width 1444 height 106
type input "5 THÙNG SEN ĐÁ"
click at [1333, 282] on input "0" at bounding box center [1379, 284] width 178 height 24
type input "1"
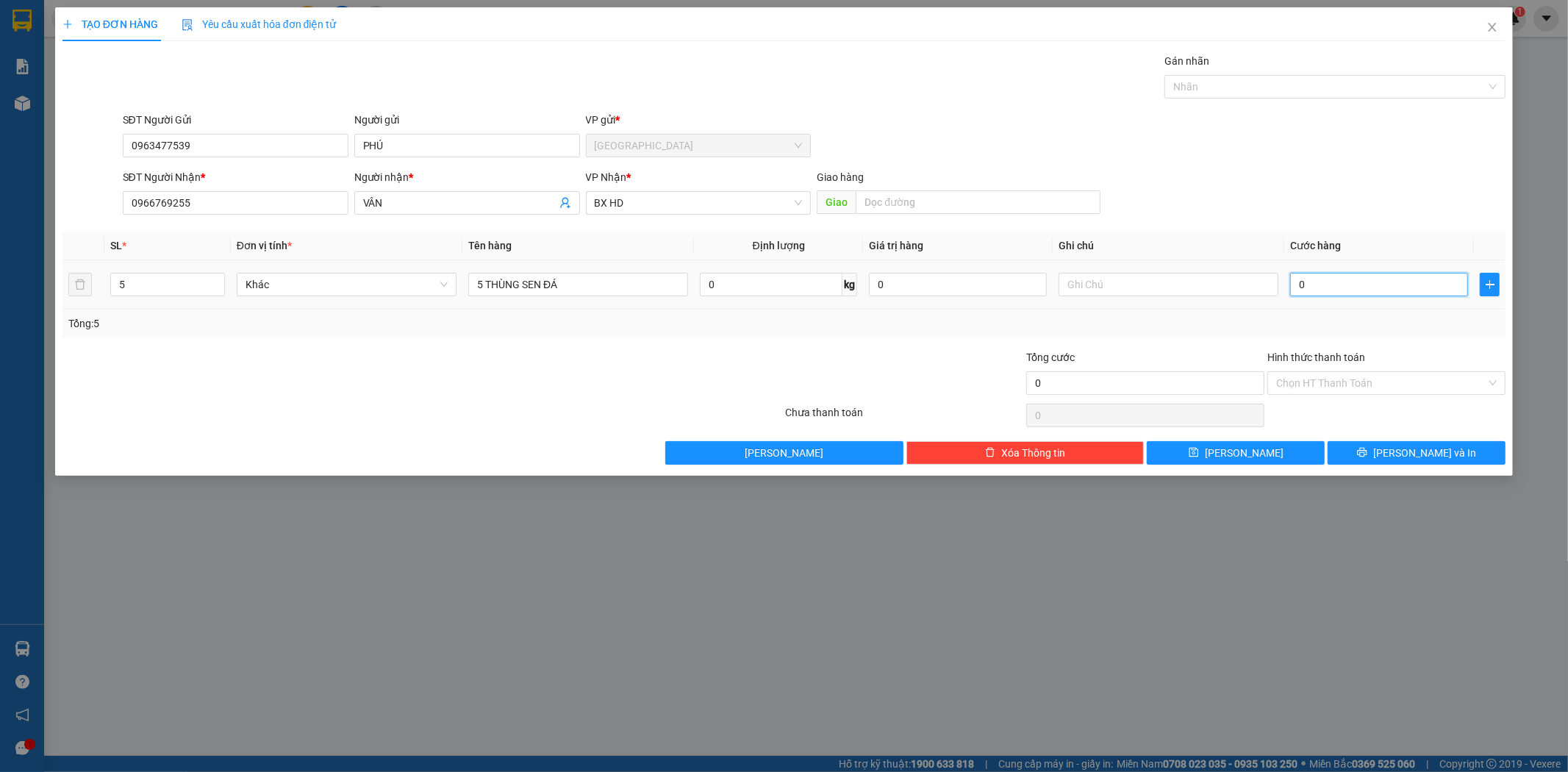
type input "1"
type input "15"
type input "150"
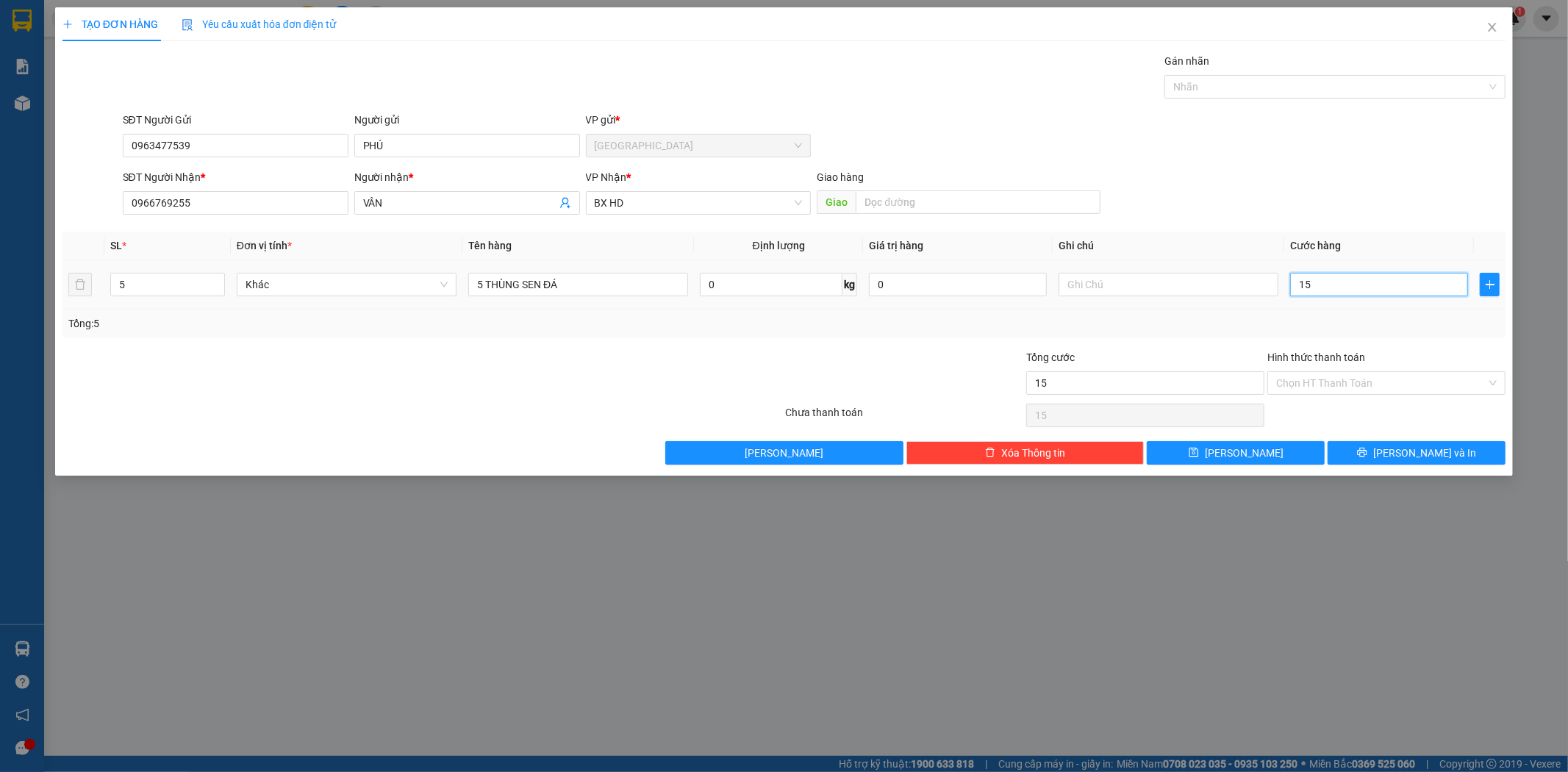
type input "150"
type input "1.500"
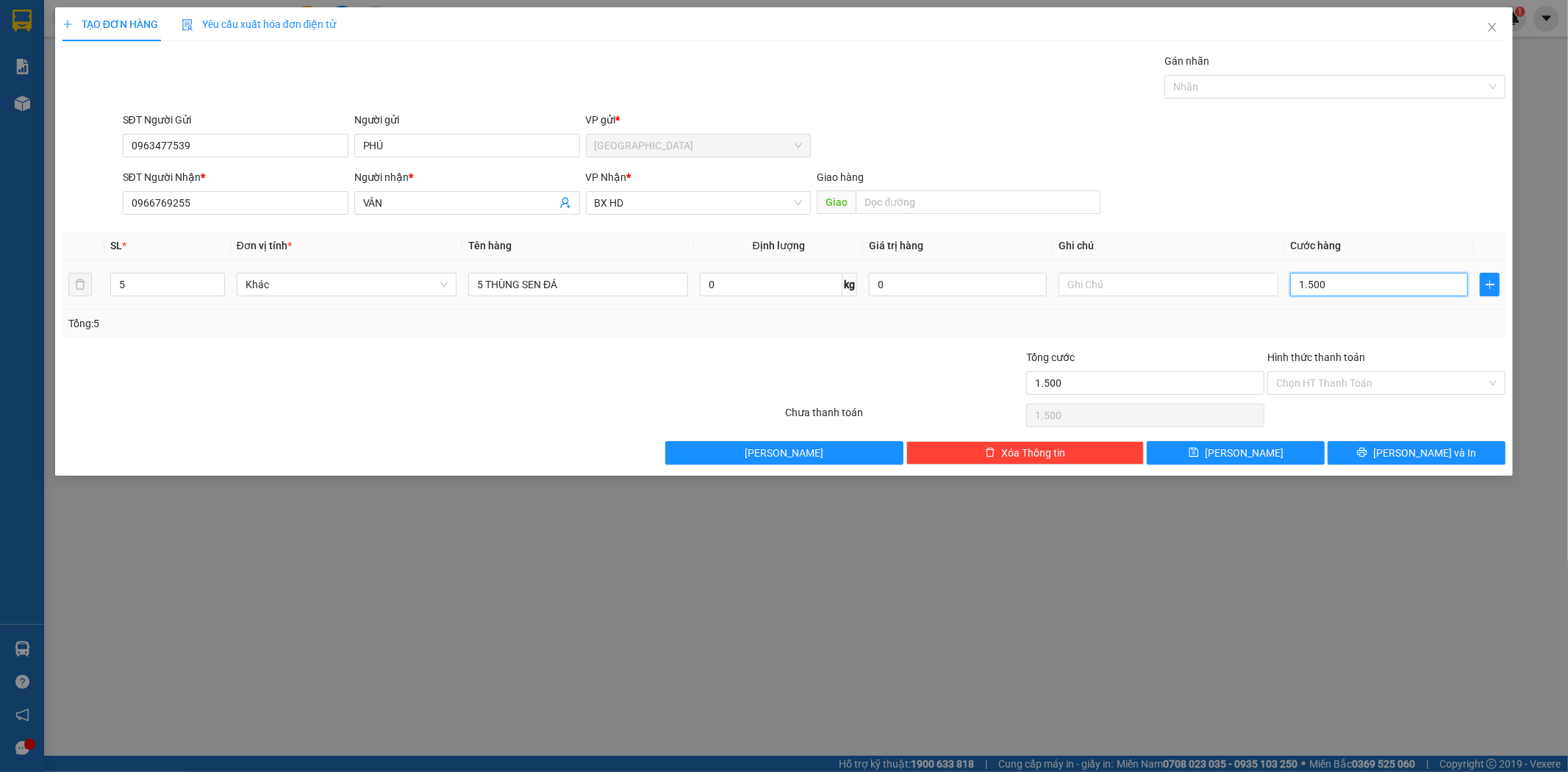
type input "15.000"
type input "150.000"
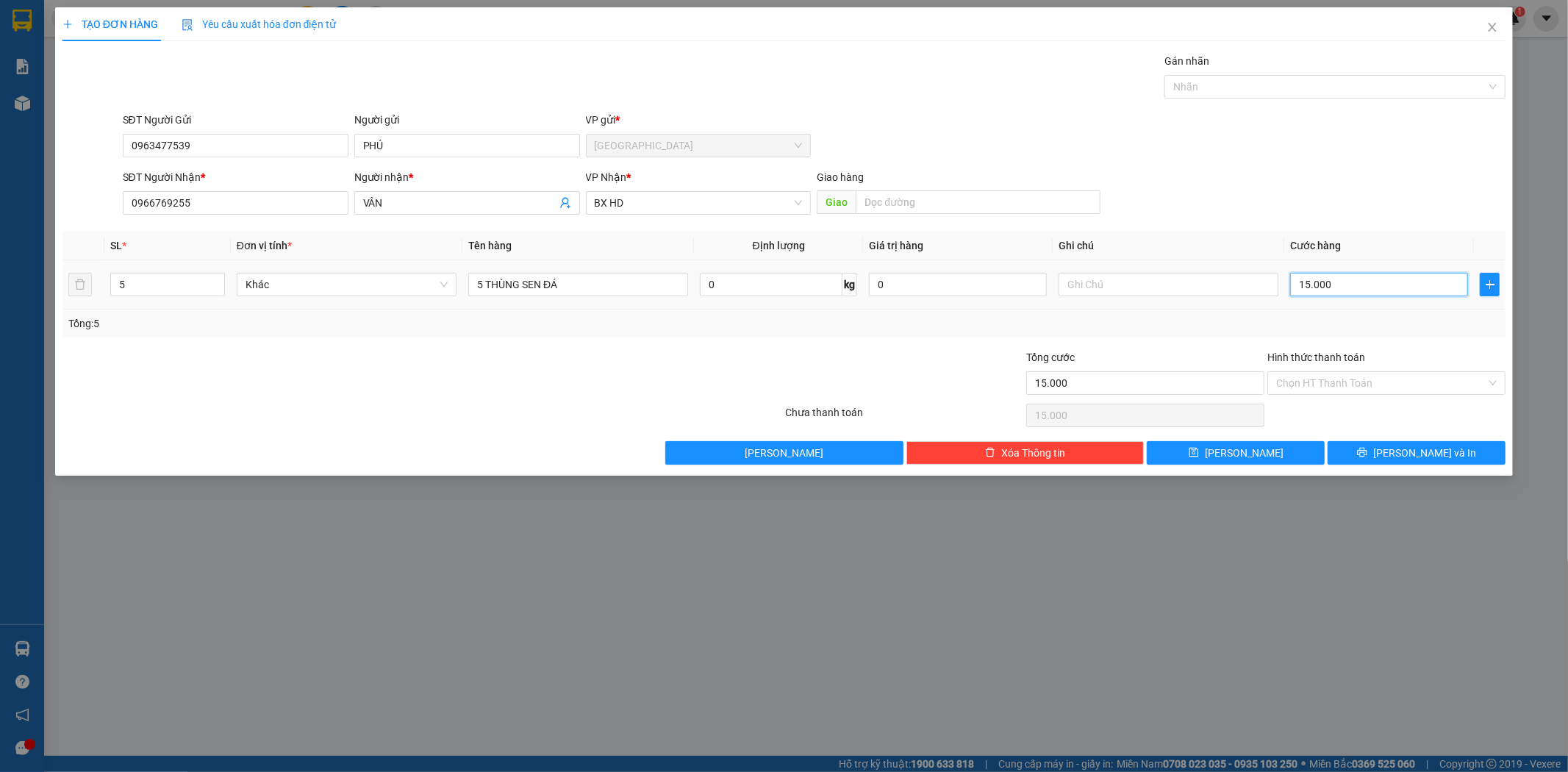
type input "150.000"
type input "1.500.000"
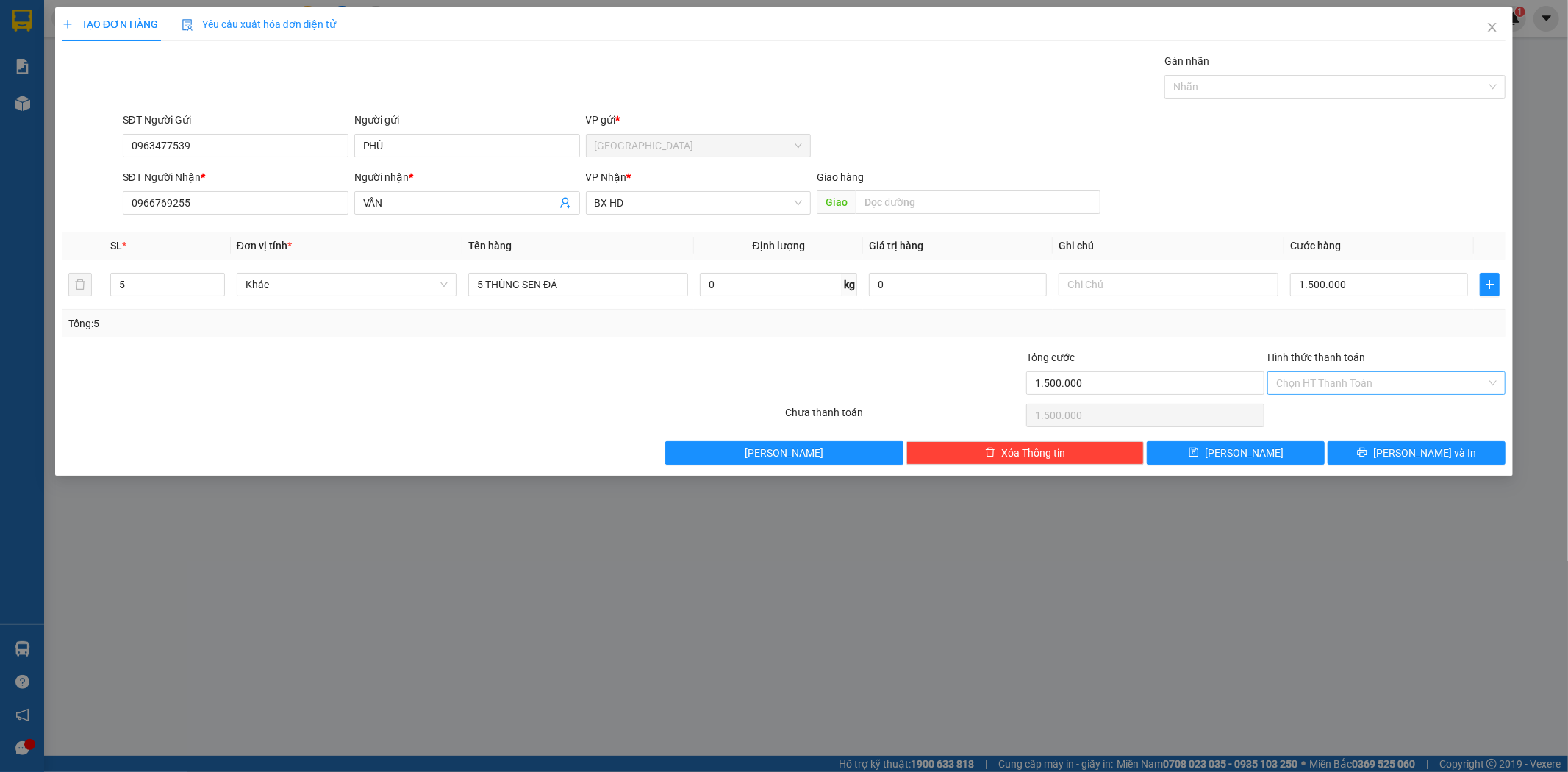
click at [1358, 391] on input "Hình thức thanh toán" at bounding box center [1381, 383] width 210 height 22
click at [951, 350] on div at bounding box center [904, 374] width 241 height 52
click at [1368, 454] on icon "printer" at bounding box center [1362, 451] width 10 height 10
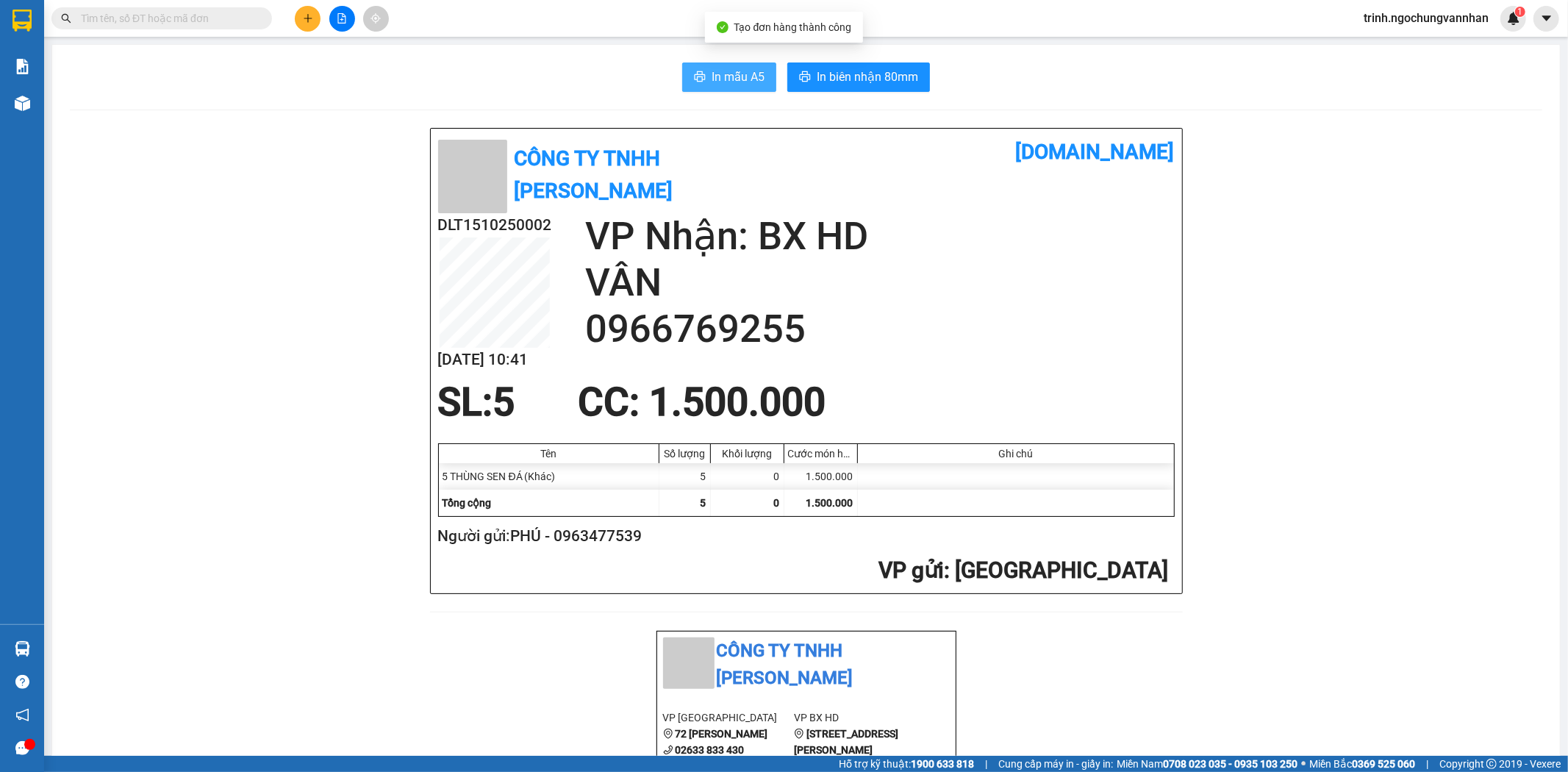
click at [733, 72] on span "In mẫu A5" at bounding box center [738, 77] width 53 height 18
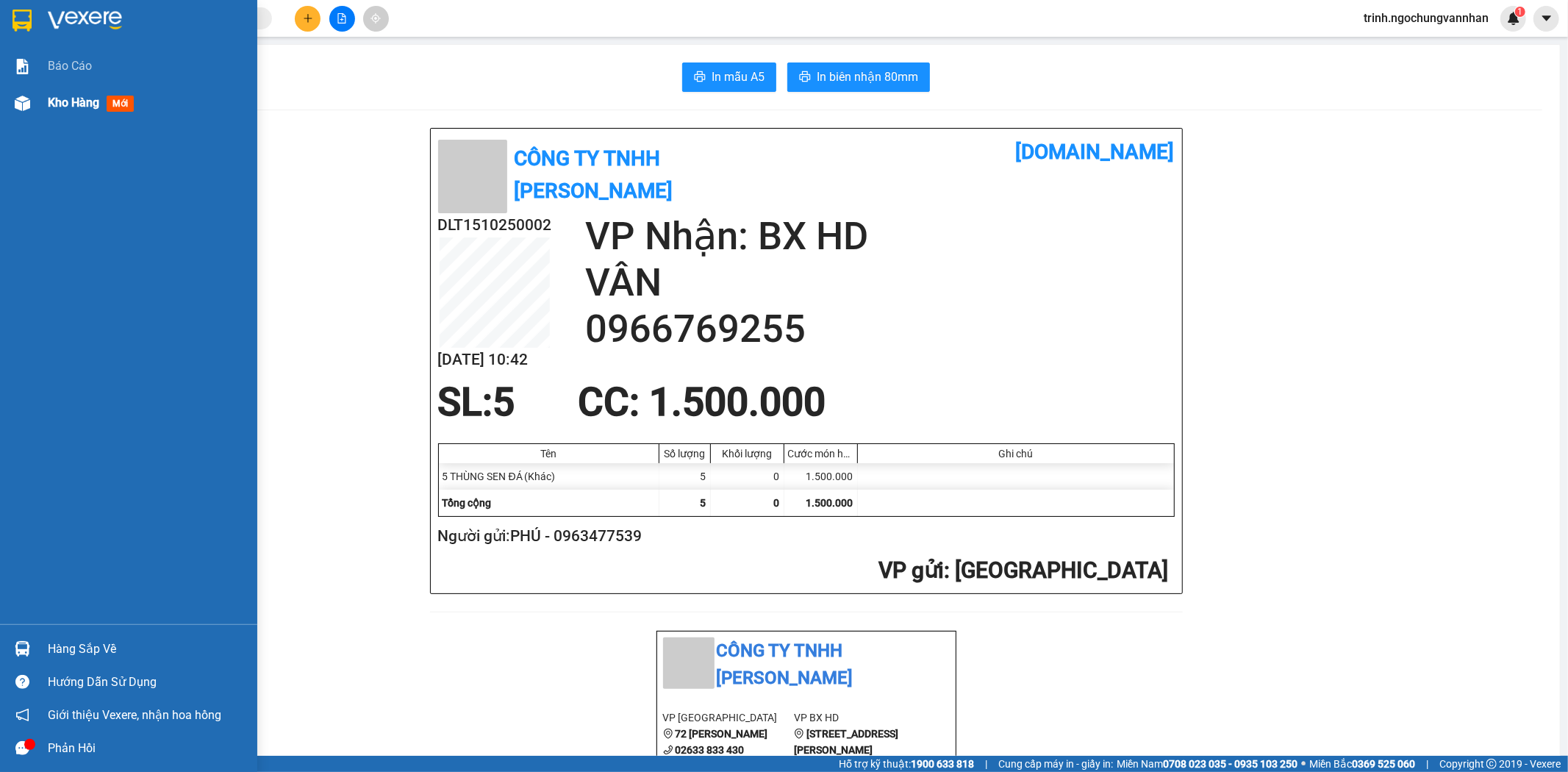
click at [33, 106] on div "Kho hàng mới" at bounding box center [129, 103] width 257 height 37
click at [32, 106] on div at bounding box center [22, 102] width 25 height 25
